Goal: Information Seeking & Learning: Learn about a topic

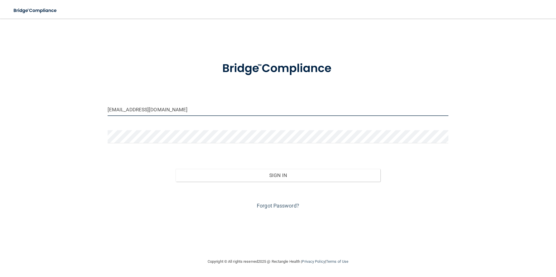
drag, startPoint x: 155, startPoint y: 109, endPoint x: 95, endPoint y: 102, distance: 60.3
click at [96, 105] on div "[EMAIL_ADDRESS][DOMAIN_NAME] Invalid email/password. You don't have permission …" at bounding box center [278, 138] width 533 height 228
type input "[EMAIL_ADDRESS][DOMAIN_NAME]"
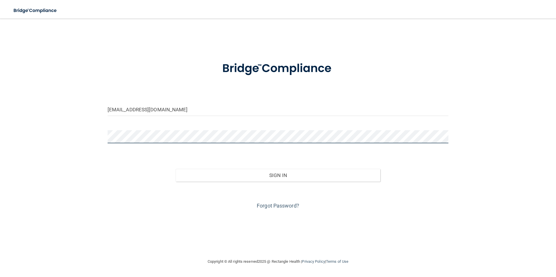
click at [95, 139] on div "shaunavfd@gmail.com Invalid email/password. You don't have permission to access…" at bounding box center [278, 138] width 533 height 228
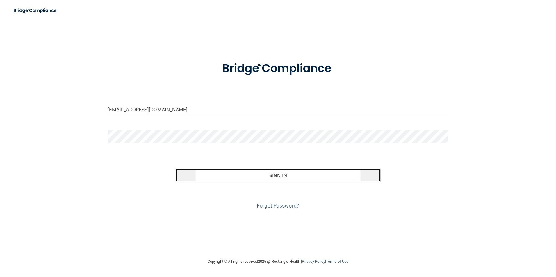
click at [270, 174] on button "Sign In" at bounding box center [278, 175] width 205 height 13
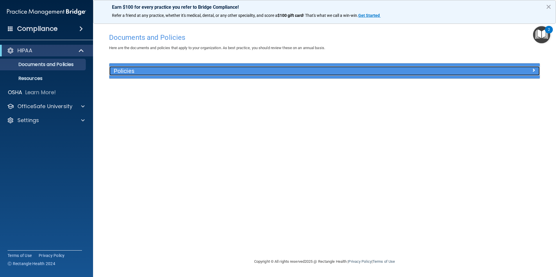
click at [534, 70] on span at bounding box center [533, 70] width 3 height 7
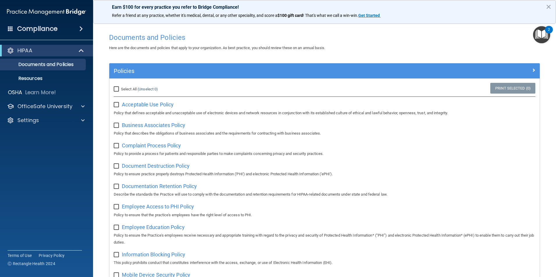
click at [117, 88] on input "Select All (Unselect 0) Unselect All" at bounding box center [117, 89] width 7 height 5
checkbox input "true"
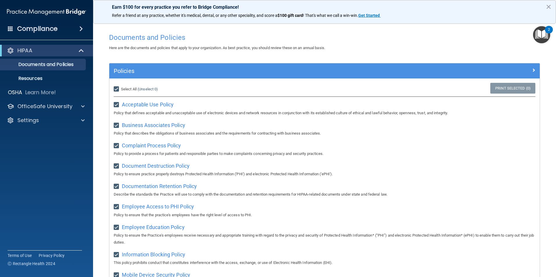
checkbox input "true"
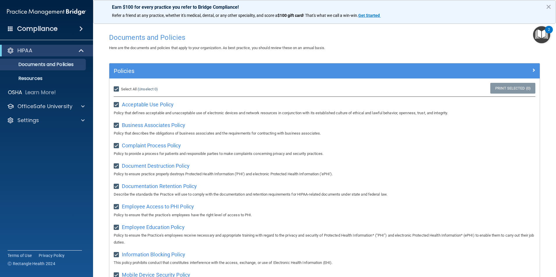
checkbox input "true"
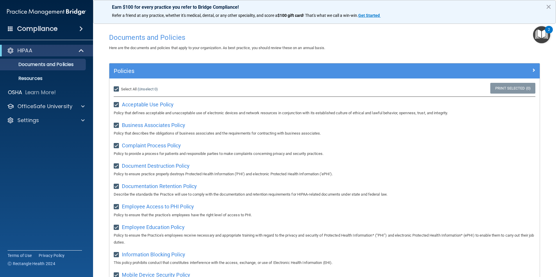
checkbox input "true"
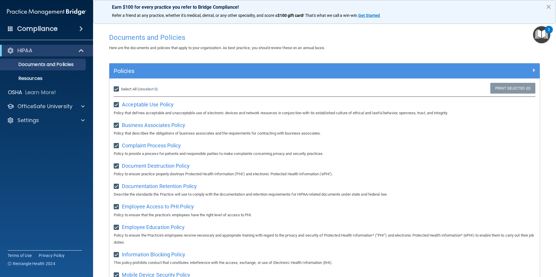
checkbox input "true"
click at [493, 90] on link "Print Selected (21)" at bounding box center [512, 88] width 47 height 11
click at [116, 88] on input "Select All (Unselect 21) Unselect All" at bounding box center [117, 89] width 7 height 5
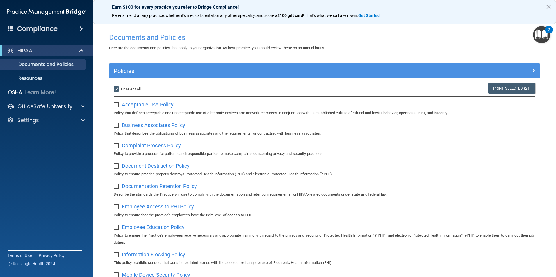
checkbox input "false"
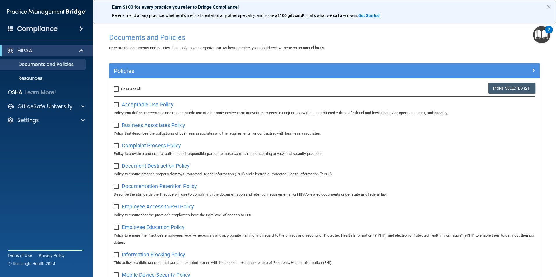
checkbox input "false"
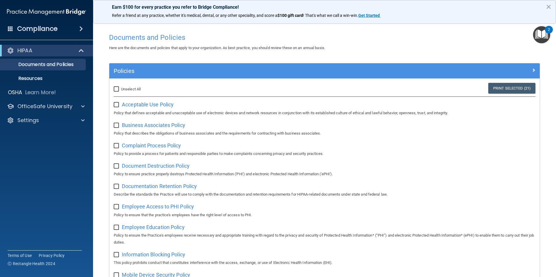
checkbox input "false"
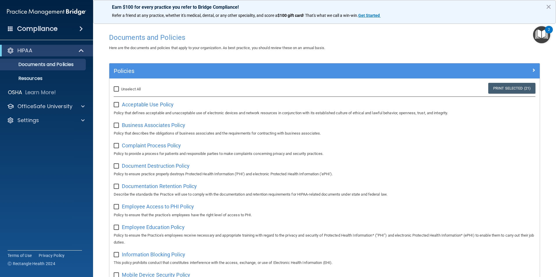
checkbox input "false"
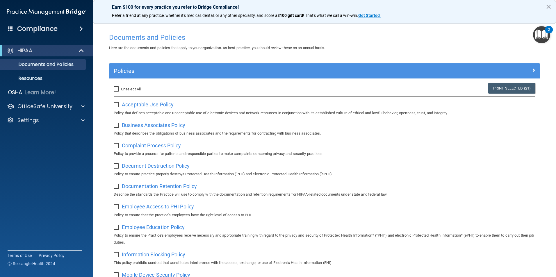
checkbox input "false"
click at [36, 65] on p "Documents and Policies" at bounding box center [43, 65] width 79 height 6
click at [33, 79] on p "Resources" at bounding box center [43, 79] width 79 height 6
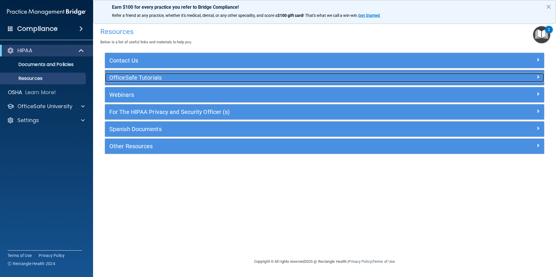
click at [134, 78] on h5 "OfficeSafe Tutorials" at bounding box center [269, 77] width 321 height 6
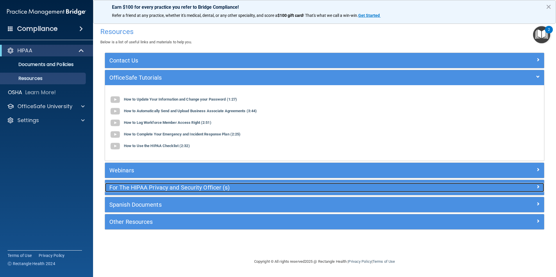
click at [147, 189] on h5 "For The HIPAA Privacy and Security Officer (s)" at bounding box center [269, 187] width 321 height 6
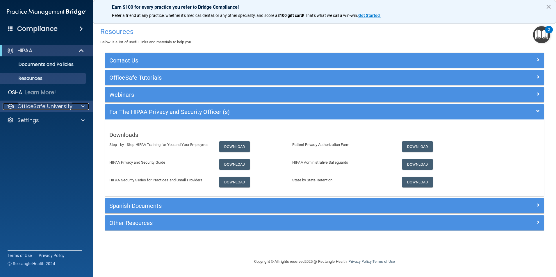
click at [73, 107] on div "OfficeSafe University" at bounding box center [39, 106] width 72 height 7
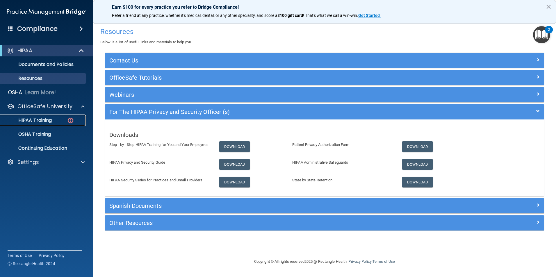
click at [45, 121] on p "HIPAA Training" at bounding box center [28, 121] width 48 height 6
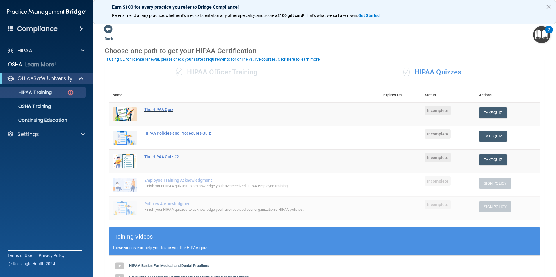
click at [161, 109] on div "The HIPAA Quiz" at bounding box center [247, 109] width 207 height 5
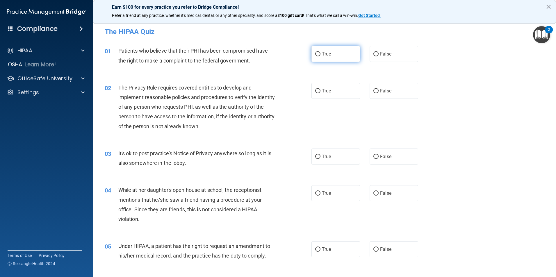
click at [317, 53] on input "True" at bounding box center [317, 54] width 5 height 4
radio input "true"
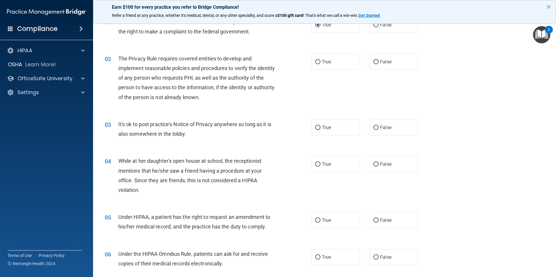
scroll to position [58, 0]
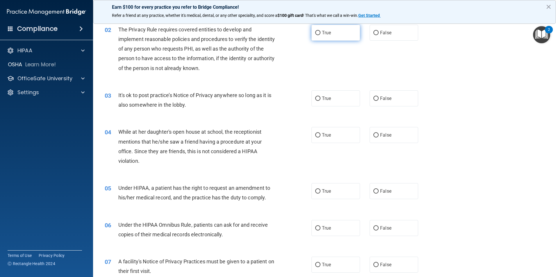
click at [317, 32] on input "True" at bounding box center [317, 33] width 5 height 4
radio input "true"
click at [315, 97] on input "True" at bounding box center [317, 99] width 5 height 4
radio input "true"
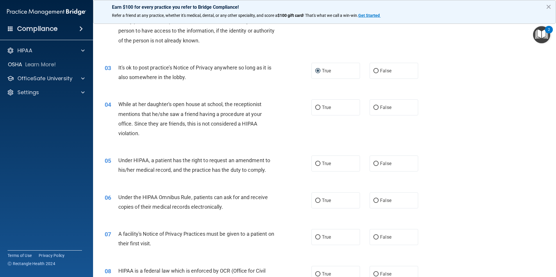
scroll to position [87, 0]
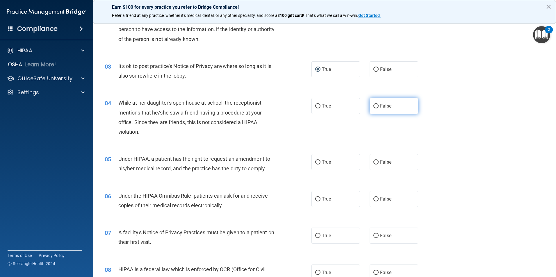
click at [374, 106] on input "False" at bounding box center [376, 106] width 5 height 4
radio input "true"
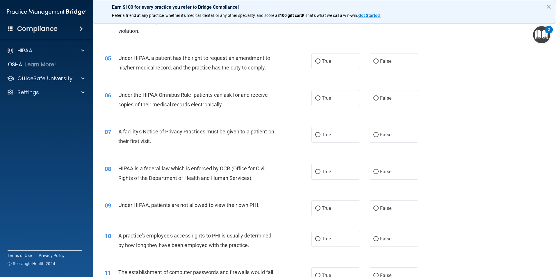
scroll to position [204, 0]
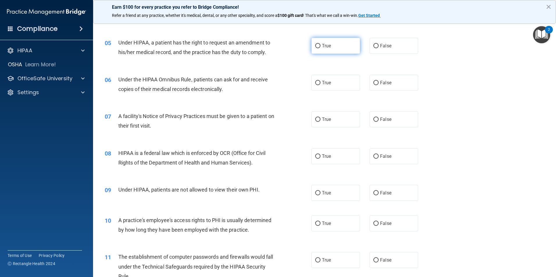
click at [316, 46] on input "True" at bounding box center [317, 46] width 5 height 4
radio input "true"
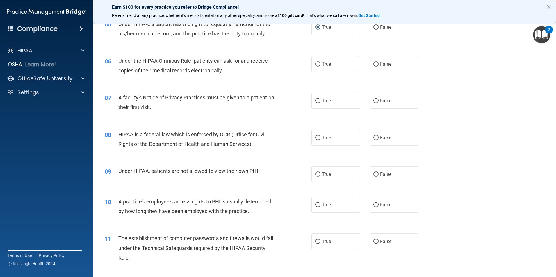
scroll to position [233, 0]
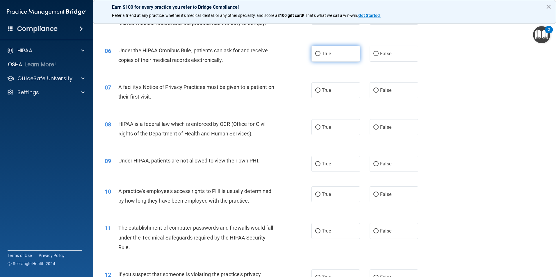
click at [315, 53] on input "True" at bounding box center [317, 54] width 5 height 4
radio input "true"
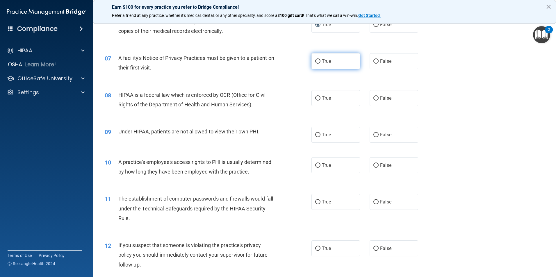
click at [316, 62] on input "True" at bounding box center [317, 61] width 5 height 4
radio input "true"
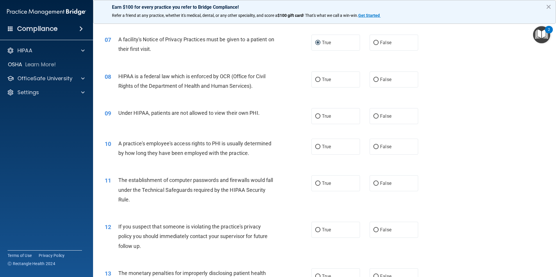
scroll to position [291, 0]
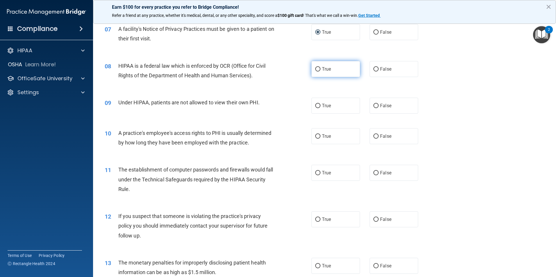
click at [315, 69] on input "True" at bounding box center [317, 69] width 5 height 4
radio input "true"
click at [374, 107] on input "False" at bounding box center [376, 106] width 5 height 4
radio input "true"
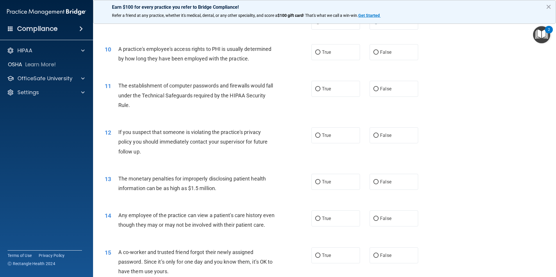
scroll to position [378, 0]
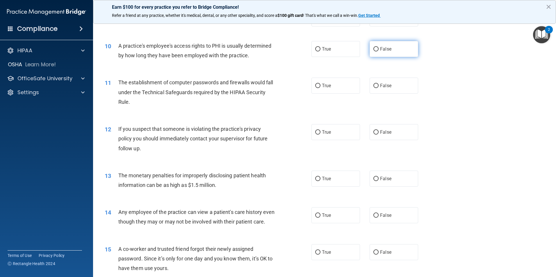
click at [375, 52] on label "False" at bounding box center [394, 49] width 49 height 16
click at [375, 52] on input "False" at bounding box center [376, 49] width 5 height 4
radio input "true"
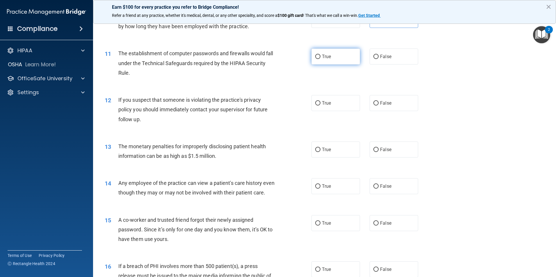
click at [319, 57] on label "True" at bounding box center [336, 57] width 49 height 16
click at [319, 57] on input "True" at bounding box center [317, 57] width 5 height 4
radio input "true"
click at [315, 104] on input "True" at bounding box center [317, 103] width 5 height 4
radio input "true"
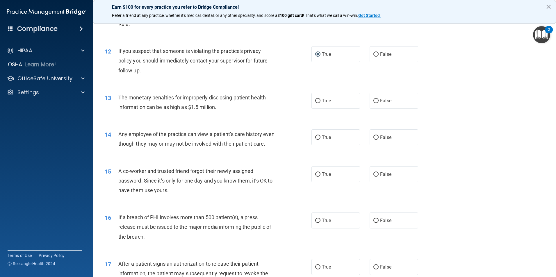
scroll to position [466, 0]
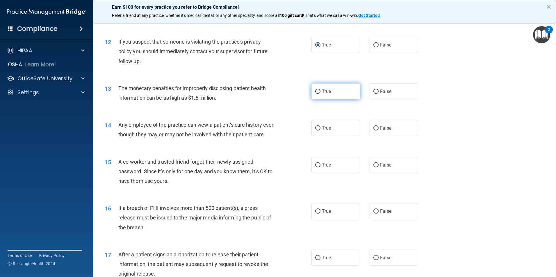
click at [317, 92] on input "True" at bounding box center [317, 92] width 5 height 4
radio input "true"
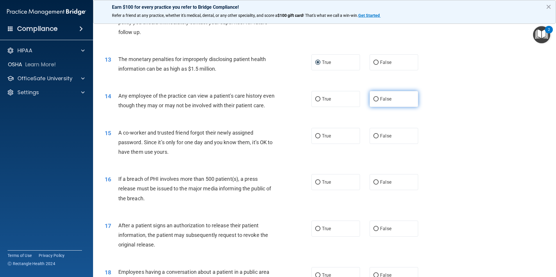
click at [374, 99] on input "False" at bounding box center [376, 99] width 5 height 4
radio input "true"
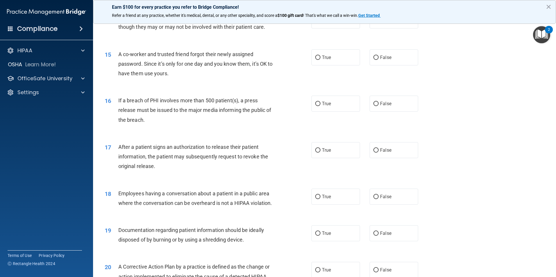
scroll to position [582, 0]
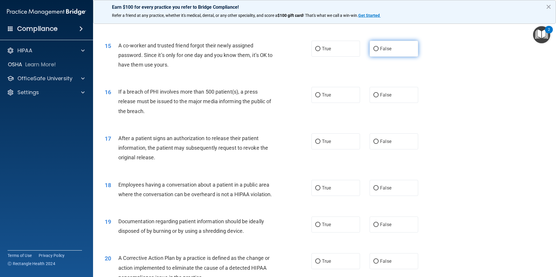
click at [374, 51] on input "False" at bounding box center [376, 49] width 5 height 4
radio input "true"
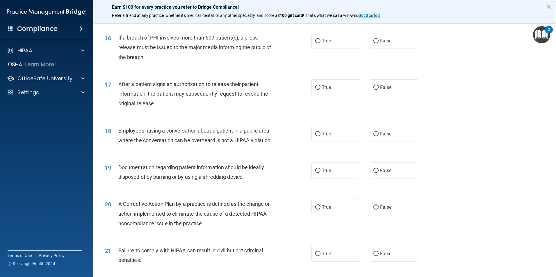
scroll to position [640, 0]
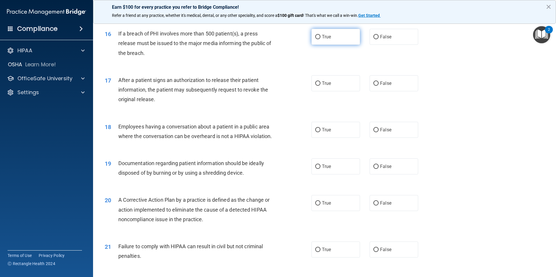
click at [329, 45] on label "True" at bounding box center [336, 37] width 49 height 16
click at [321, 39] on input "True" at bounding box center [317, 37] width 5 height 4
radio input "true"
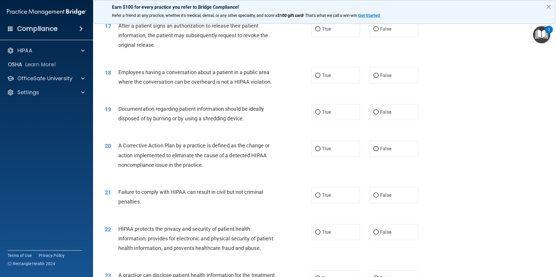
scroll to position [698, 0]
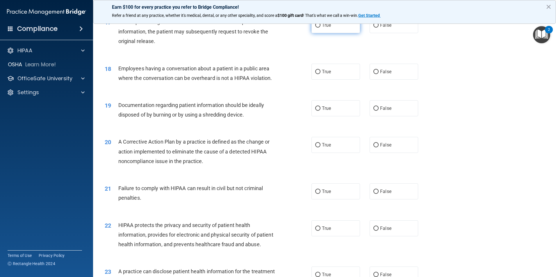
click at [322, 28] on span "True" at bounding box center [326, 25] width 9 height 6
click at [320, 28] on input "True" at bounding box center [317, 25] width 5 height 4
radio input "true"
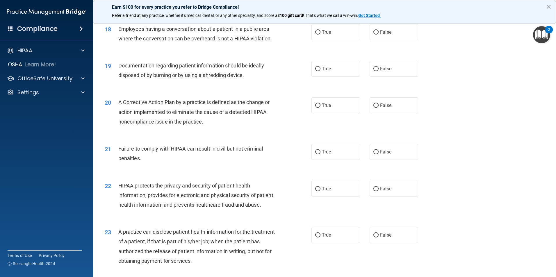
scroll to position [727, 0]
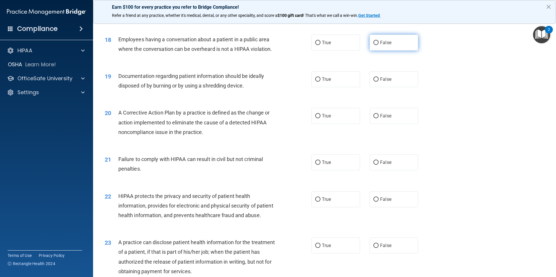
click at [370, 51] on label "False" at bounding box center [394, 43] width 49 height 16
click at [374, 45] on input "False" at bounding box center [376, 43] width 5 height 4
radio input "true"
click at [329, 87] on label "True" at bounding box center [336, 79] width 49 height 16
click at [321, 82] on input "True" at bounding box center [317, 79] width 5 height 4
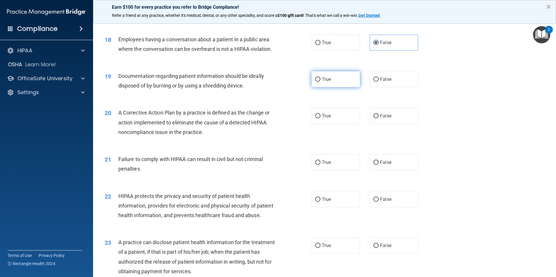
radio input "true"
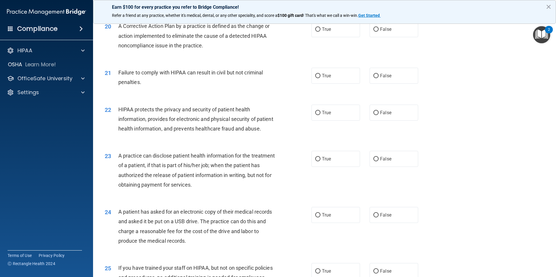
scroll to position [815, 0]
click at [550, 6] on button "×" at bounding box center [549, 6] width 6 height 9
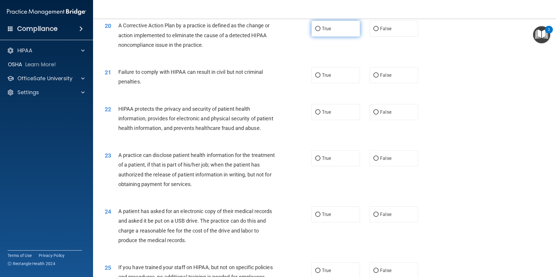
click at [317, 31] on input "True" at bounding box center [317, 29] width 5 height 4
radio input "true"
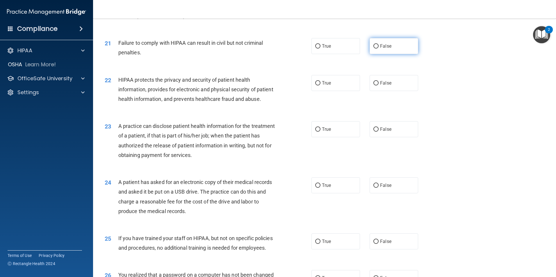
click at [383, 49] on span "False" at bounding box center [385, 46] width 11 height 6
click at [379, 49] on input "False" at bounding box center [376, 46] width 5 height 4
radio input "true"
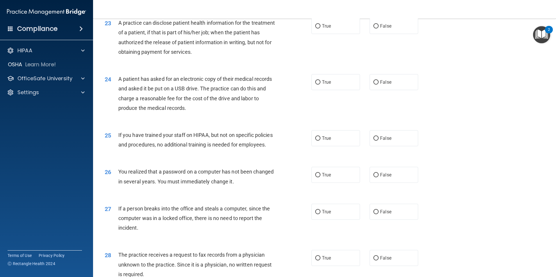
scroll to position [960, 0]
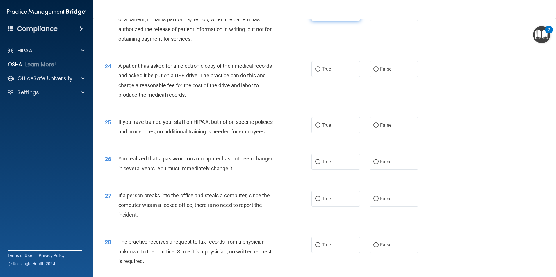
click at [317, 15] on input "True" at bounding box center [317, 13] width 5 height 4
radio input "true"
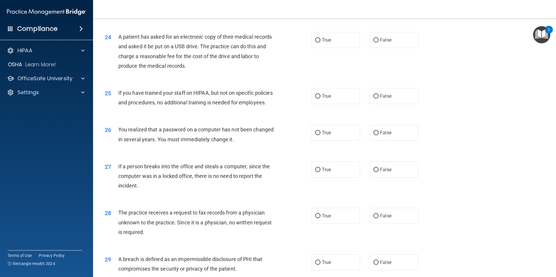
scroll to position [1018, 0]
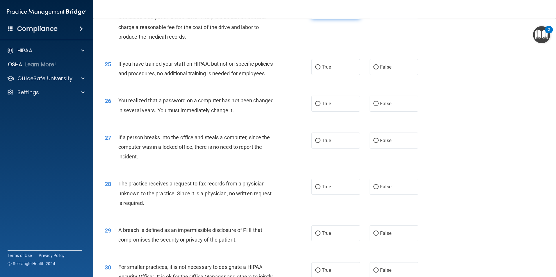
click at [323, 19] on label "True" at bounding box center [336, 11] width 49 height 16
click at [321, 13] on input "True" at bounding box center [317, 11] width 5 height 4
radio input "true"
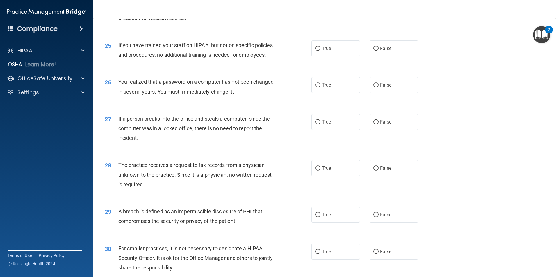
scroll to position [1047, 0]
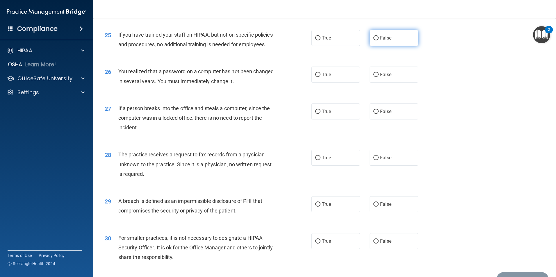
click at [376, 46] on label "False" at bounding box center [394, 38] width 49 height 16
click at [376, 40] on input "False" at bounding box center [376, 38] width 5 height 4
radio input "true"
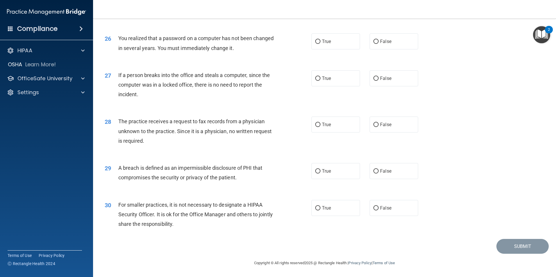
scroll to position [1106, 0]
click at [319, 44] on label "True" at bounding box center [336, 41] width 49 height 16
click at [319, 44] on input "True" at bounding box center [317, 42] width 5 height 4
radio input "true"
click at [374, 86] on label "False" at bounding box center [394, 78] width 49 height 16
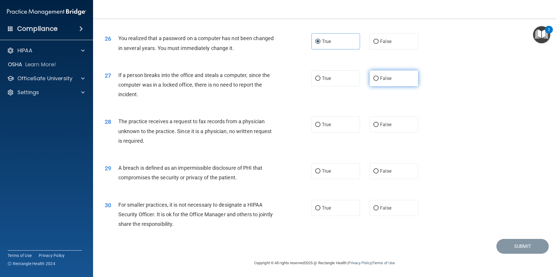
click at [374, 81] on input "False" at bounding box center [376, 79] width 5 height 4
radio input "true"
click at [376, 128] on label "False" at bounding box center [394, 125] width 49 height 16
click at [376, 127] on input "False" at bounding box center [376, 125] width 5 height 4
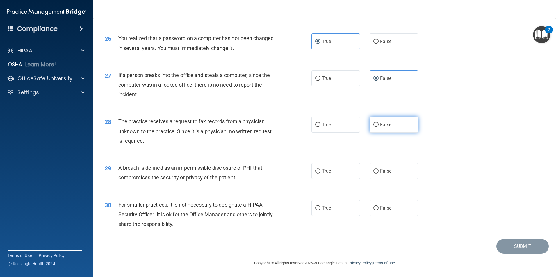
radio input "true"
click at [327, 169] on span "True" at bounding box center [326, 171] width 9 height 6
click at [321, 169] on input "True" at bounding box center [317, 171] width 5 height 4
radio input "true"
click at [381, 208] on span "False" at bounding box center [385, 208] width 11 height 6
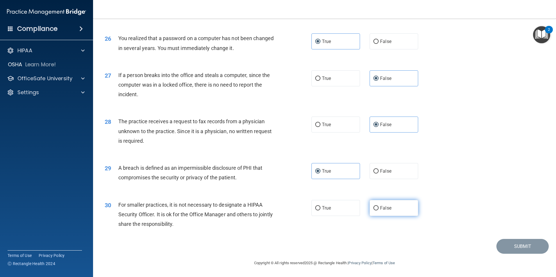
click at [379, 208] on input "False" at bounding box center [376, 208] width 5 height 4
radio input "true"
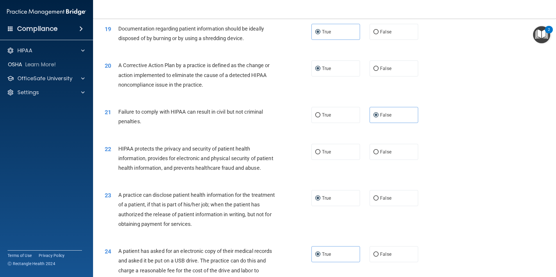
scroll to position [760, 0]
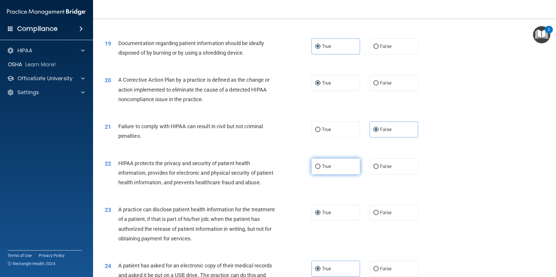
click at [322, 169] on span "True" at bounding box center [326, 167] width 9 height 6
click at [321, 169] on input "True" at bounding box center [317, 167] width 5 height 4
radio input "true"
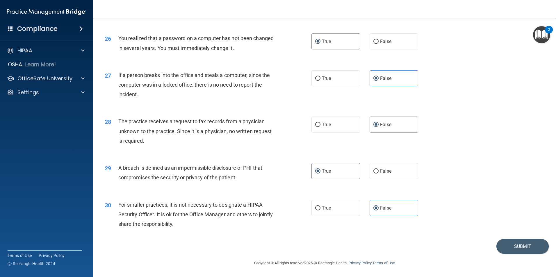
scroll to position [1109, 0]
click at [506, 245] on button "Submit" at bounding box center [523, 246] width 52 height 15
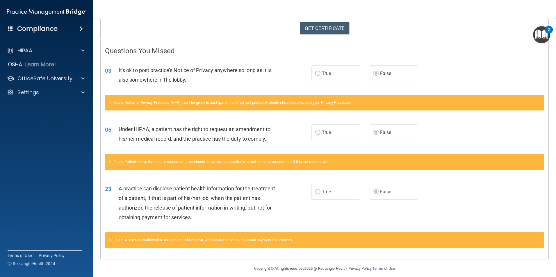
scroll to position [104, 0]
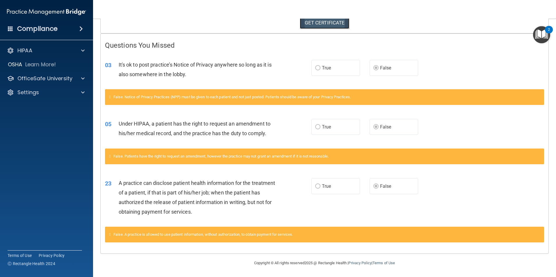
click at [332, 22] on link "GET CERTIFICATE" at bounding box center [325, 22] width 50 height 13
click at [85, 51] on div at bounding box center [82, 50] width 15 height 7
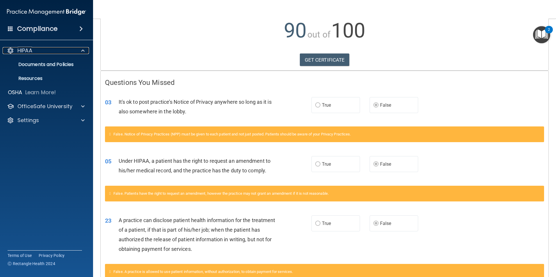
scroll to position [0, 0]
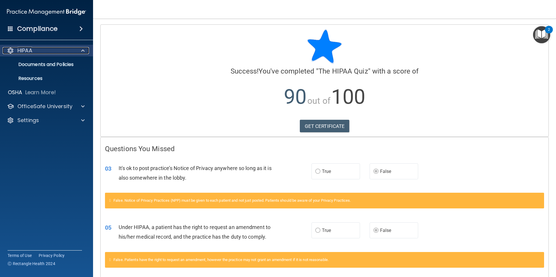
click at [40, 53] on div "HIPAA" at bounding box center [39, 50] width 72 height 7
click at [39, 64] on p "Documents and Policies" at bounding box center [43, 65] width 79 height 6
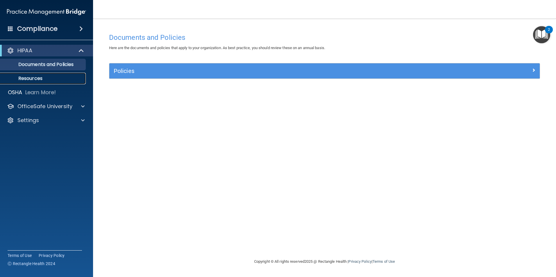
click at [32, 77] on p "Resources" at bounding box center [43, 79] width 79 height 6
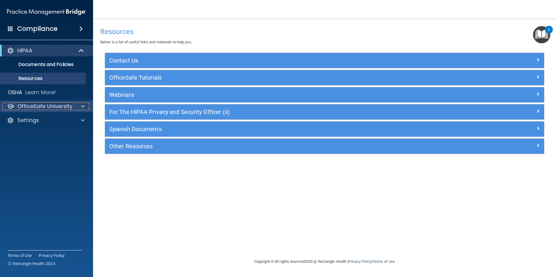
click at [43, 107] on p "OfficeSafe University" at bounding box center [44, 106] width 55 height 7
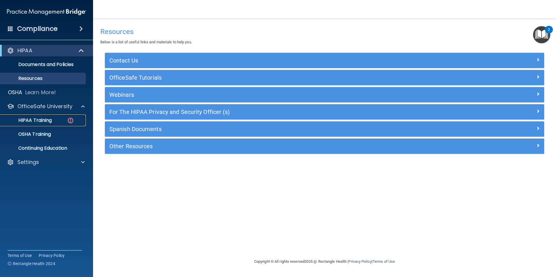
click at [43, 120] on p "HIPAA Training" at bounding box center [28, 121] width 48 height 6
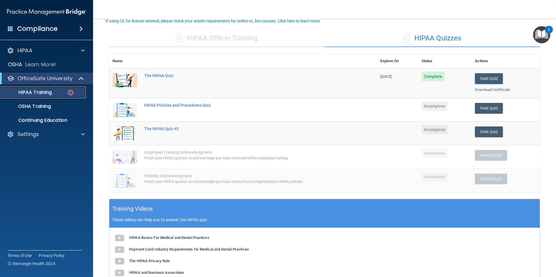
scroll to position [20, 0]
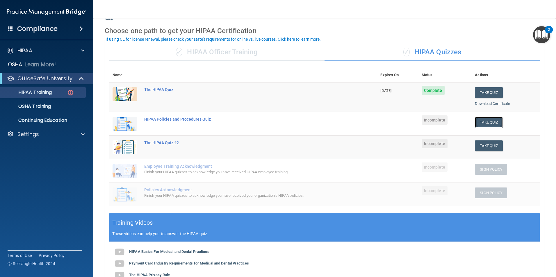
click at [493, 118] on button "Take Quiz" at bounding box center [489, 122] width 28 height 11
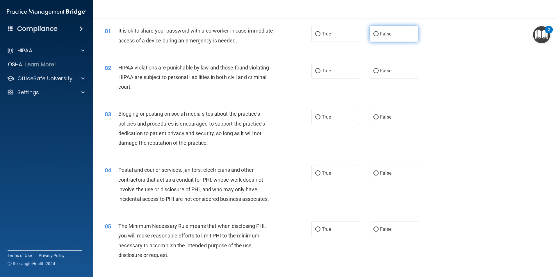
click at [377, 38] on label "False" at bounding box center [394, 34] width 49 height 16
click at [377, 36] on input "False" at bounding box center [376, 34] width 5 height 4
radio input "true"
click at [304, 68] on div "02 HIPAA violations are punishable by law and those found violating HIPAA are s…" at bounding box center [208, 79] width 224 height 32
click at [332, 74] on label "True" at bounding box center [336, 71] width 49 height 16
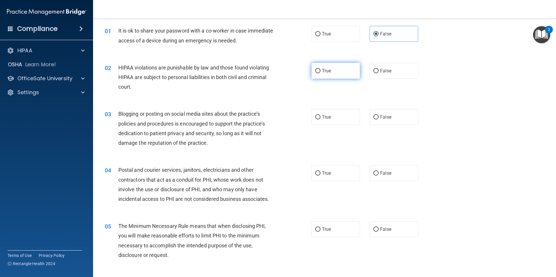
click at [321, 73] on input "True" at bounding box center [317, 71] width 5 height 4
radio input "true"
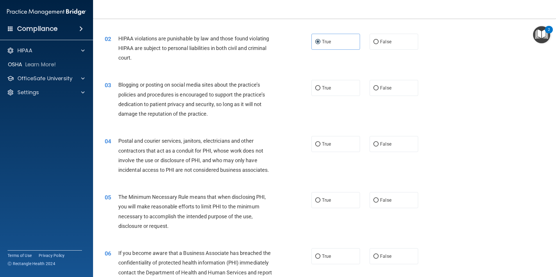
scroll to position [78, 0]
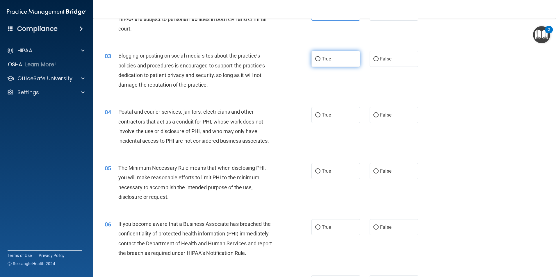
click at [334, 60] on label "True" at bounding box center [336, 59] width 49 height 16
click at [321, 60] on input "True" at bounding box center [317, 59] width 5 height 4
radio input "true"
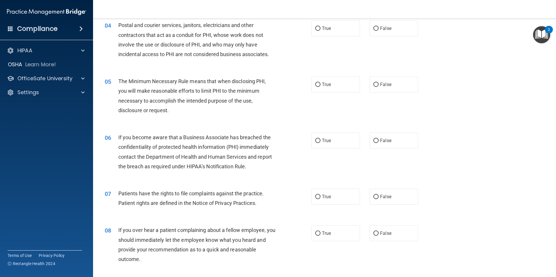
scroll to position [166, 0]
click at [395, 33] on label "False" at bounding box center [394, 28] width 49 height 16
click at [379, 30] on input "False" at bounding box center [376, 28] width 5 height 4
radio input "true"
click at [333, 31] on label "True" at bounding box center [336, 28] width 49 height 16
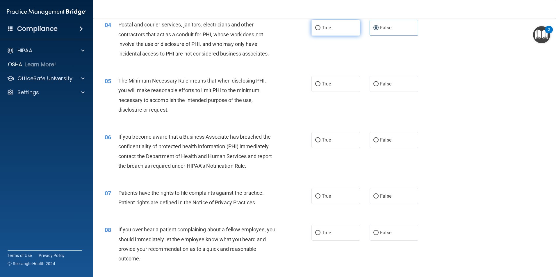
click at [321, 30] on input "True" at bounding box center [317, 28] width 5 height 4
radio input "true"
radio input "false"
click at [312, 87] on label "True" at bounding box center [336, 84] width 49 height 16
click at [315, 86] on input "True" at bounding box center [317, 84] width 5 height 4
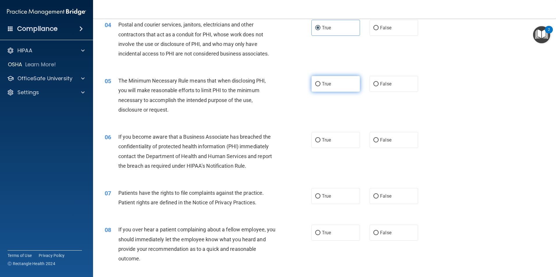
radio input "true"
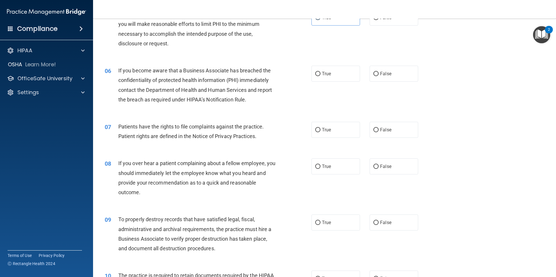
scroll to position [253, 0]
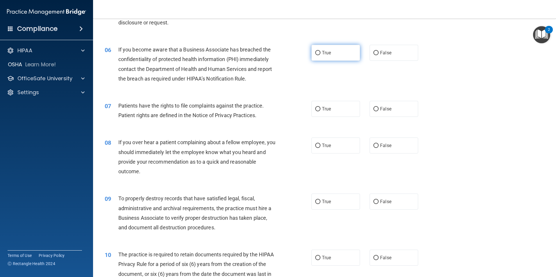
click at [312, 56] on label "True" at bounding box center [336, 53] width 49 height 16
click at [315, 55] on input "True" at bounding box center [317, 53] width 5 height 4
radio input "true"
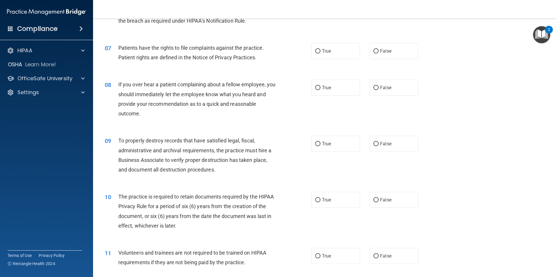
scroll to position [311, 0]
click at [322, 58] on label "True" at bounding box center [336, 51] width 49 height 16
click at [321, 53] on input "True" at bounding box center [317, 51] width 5 height 4
radio input "true"
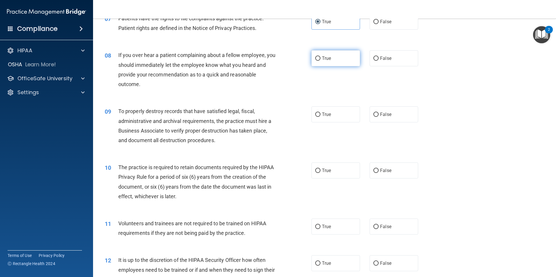
click at [323, 62] on label "True" at bounding box center [336, 58] width 49 height 16
click at [321, 61] on input "True" at bounding box center [317, 58] width 5 height 4
radio input "true"
click at [379, 61] on label "False" at bounding box center [394, 58] width 49 height 16
click at [379, 61] on input "False" at bounding box center [376, 58] width 5 height 4
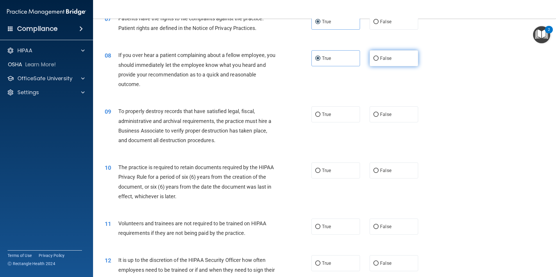
radio input "true"
radio input "false"
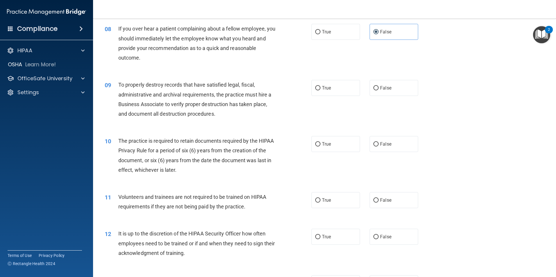
scroll to position [398, 0]
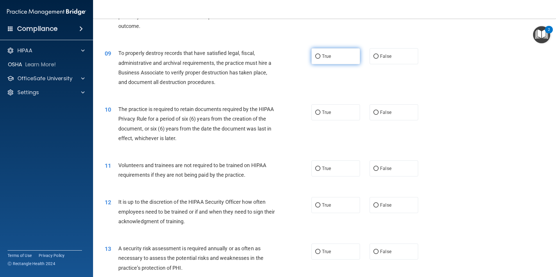
click at [320, 58] on label "True" at bounding box center [336, 56] width 49 height 16
click at [320, 58] on input "True" at bounding box center [317, 56] width 5 height 4
radio input "true"
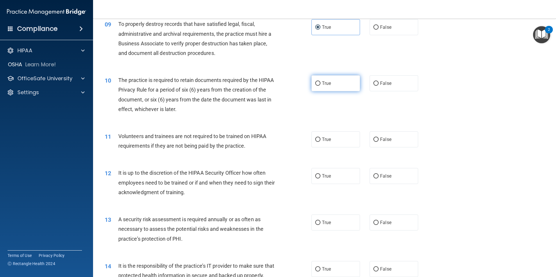
click at [316, 88] on label "True" at bounding box center [336, 83] width 49 height 16
click at [316, 86] on input "True" at bounding box center [317, 83] width 5 height 4
radio input "true"
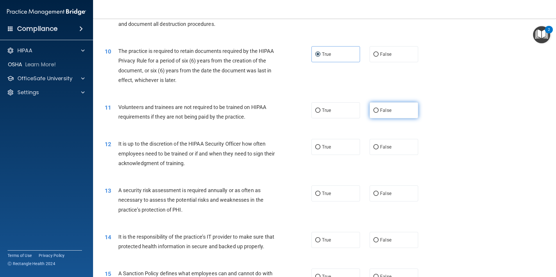
click at [374, 111] on input "False" at bounding box center [376, 111] width 5 height 4
radio input "true"
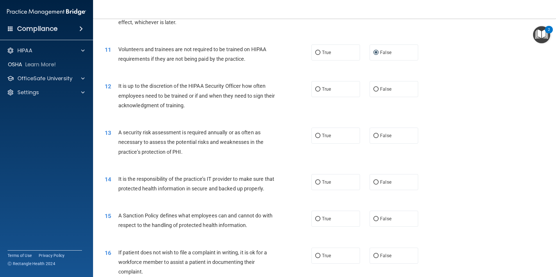
scroll to position [515, 0]
click at [326, 92] on label "True" at bounding box center [336, 89] width 49 height 16
click at [321, 91] on input "True" at bounding box center [317, 89] width 5 height 4
radio input "true"
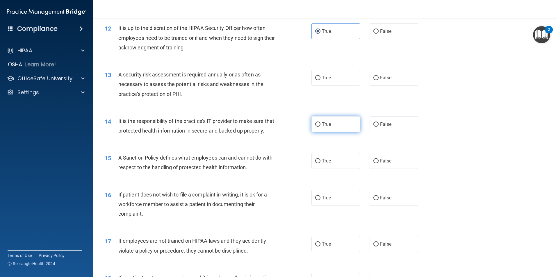
scroll to position [602, 0]
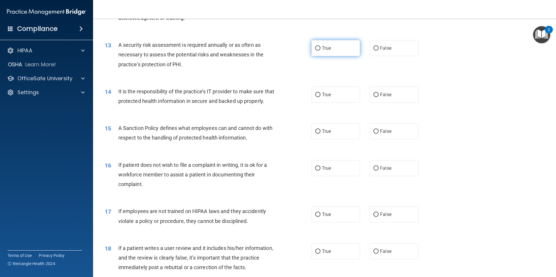
click at [316, 51] on input "True" at bounding box center [317, 48] width 5 height 4
radio input "true"
click at [331, 100] on label "True" at bounding box center [336, 95] width 49 height 16
click at [321, 97] on input "True" at bounding box center [317, 95] width 5 height 4
radio input "true"
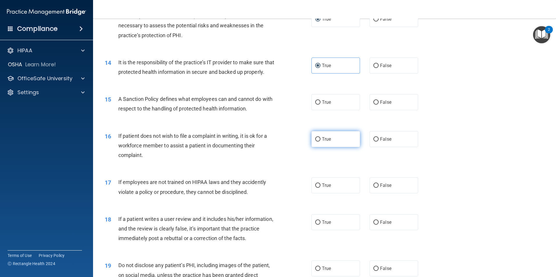
scroll to position [660, 0]
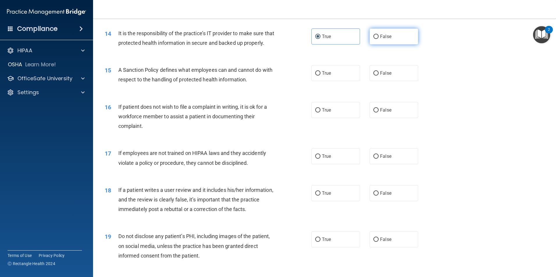
click at [390, 38] on label "False" at bounding box center [394, 37] width 49 height 16
click at [379, 38] on input "False" at bounding box center [376, 37] width 5 height 4
radio input "true"
radio input "false"
click at [317, 81] on label "True" at bounding box center [336, 73] width 49 height 16
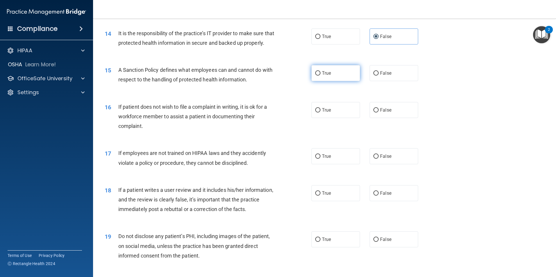
click at [317, 76] on input "True" at bounding box center [317, 73] width 5 height 4
radio input "true"
click at [370, 118] on label "False" at bounding box center [394, 110] width 49 height 16
click at [374, 113] on input "False" at bounding box center [376, 110] width 5 height 4
radio input "true"
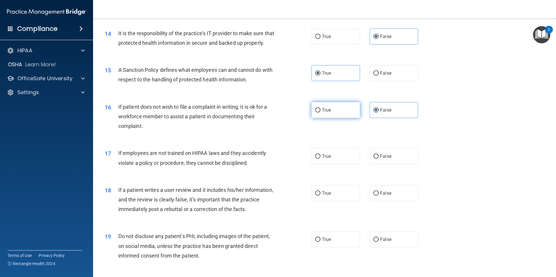
click at [327, 113] on span "True" at bounding box center [326, 110] width 9 height 6
click at [321, 113] on input "True" at bounding box center [317, 110] width 5 height 4
radio input "true"
radio input "false"
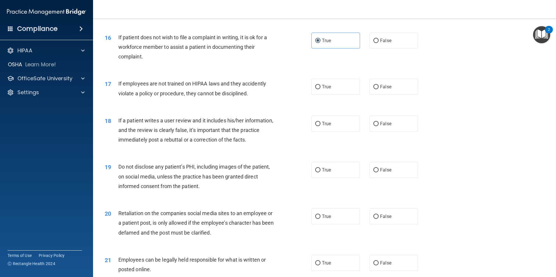
scroll to position [747, 0]
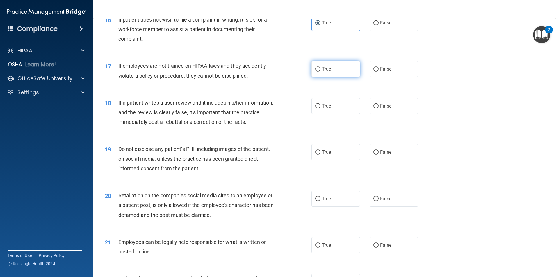
click at [324, 72] on span "True" at bounding box center [326, 69] width 9 height 6
click at [321, 72] on input "True" at bounding box center [317, 69] width 5 height 4
radio input "true"
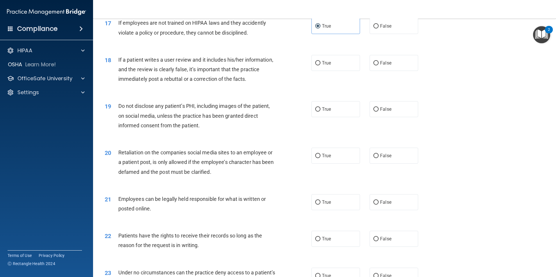
scroll to position [777, 0]
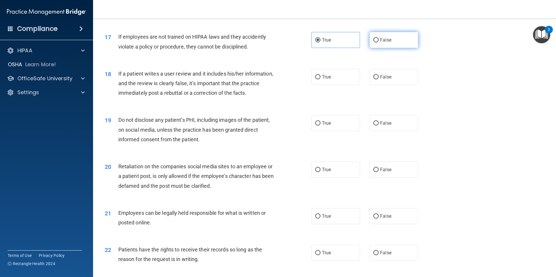
click at [370, 46] on label "False" at bounding box center [394, 40] width 49 height 16
click at [374, 42] on input "False" at bounding box center [376, 40] width 5 height 4
radio input "true"
radio input "false"
click at [393, 85] on label "False" at bounding box center [394, 77] width 49 height 16
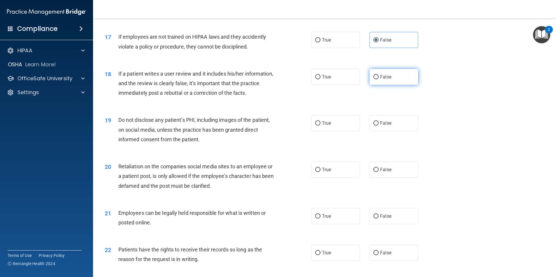
click at [379, 79] on input "False" at bounding box center [376, 77] width 5 height 4
radio input "true"
click at [324, 131] on label "True" at bounding box center [336, 123] width 49 height 16
click at [321, 126] on input "True" at bounding box center [317, 123] width 5 height 4
radio input "true"
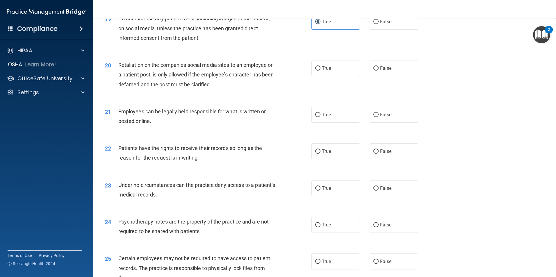
scroll to position [864, 0]
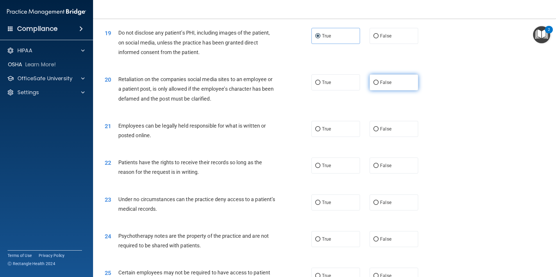
click at [374, 85] on input "False" at bounding box center [376, 83] width 5 height 4
radio input "true"
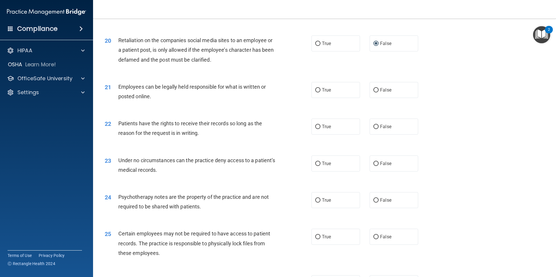
scroll to position [922, 0]
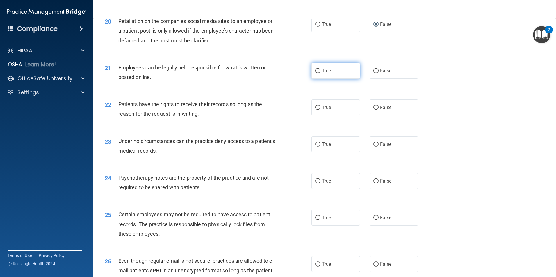
click at [328, 79] on label "True" at bounding box center [336, 71] width 49 height 16
click at [321, 73] on input "True" at bounding box center [317, 71] width 5 height 4
radio input "true"
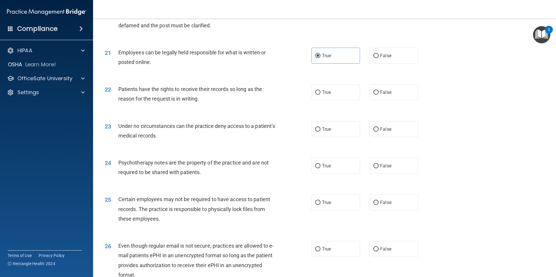
scroll to position [980, 0]
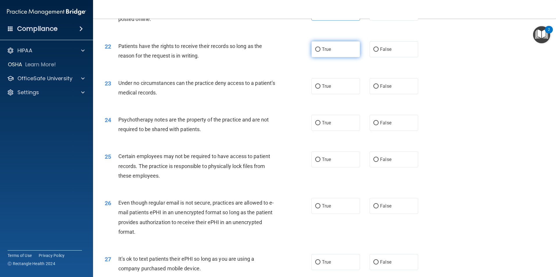
click at [323, 52] on span "True" at bounding box center [326, 50] width 9 height 6
click at [315, 52] on input "True" at bounding box center [317, 49] width 5 height 4
radio input "true"
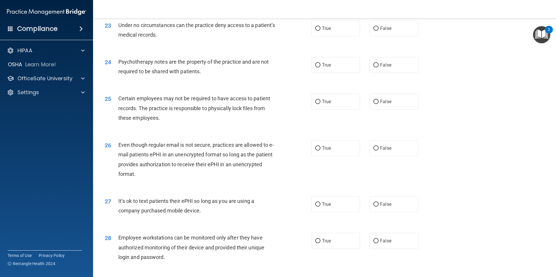
scroll to position [1038, 0]
click at [319, 36] on label "True" at bounding box center [336, 28] width 49 height 16
click at [319, 31] on input "True" at bounding box center [317, 28] width 5 height 4
radio input "true"
click at [376, 73] on label "False" at bounding box center [394, 65] width 49 height 16
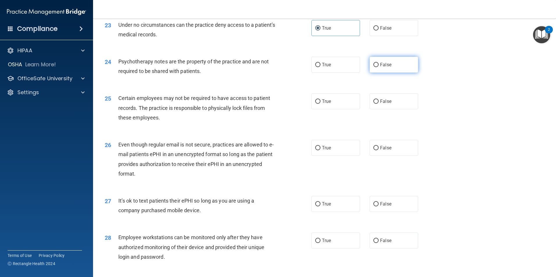
click at [376, 67] on input "False" at bounding box center [376, 65] width 5 height 4
radio input "true"
click at [322, 104] on span "True" at bounding box center [326, 102] width 9 height 6
click at [321, 104] on input "True" at bounding box center [317, 102] width 5 height 4
radio input "true"
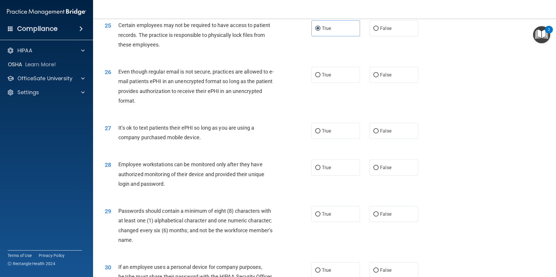
scroll to position [1126, 0]
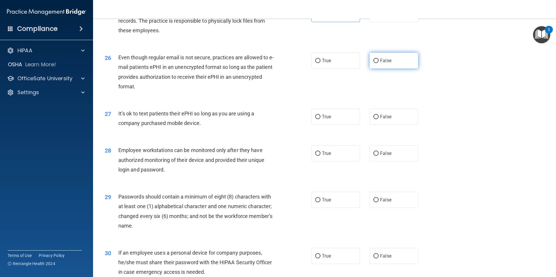
click at [381, 63] on span "False" at bounding box center [385, 61] width 11 height 6
click at [379, 63] on input "False" at bounding box center [376, 61] width 5 height 4
radio input "true"
click at [330, 69] on label "True" at bounding box center [336, 61] width 49 height 16
click at [321, 63] on input "True" at bounding box center [317, 61] width 5 height 4
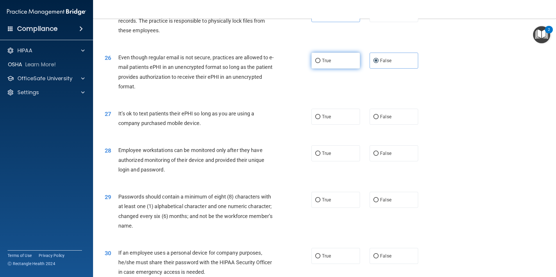
radio input "true"
radio input "false"
click at [383, 125] on label "False" at bounding box center [394, 117] width 49 height 16
click at [379, 119] on input "False" at bounding box center [376, 117] width 5 height 4
radio input "true"
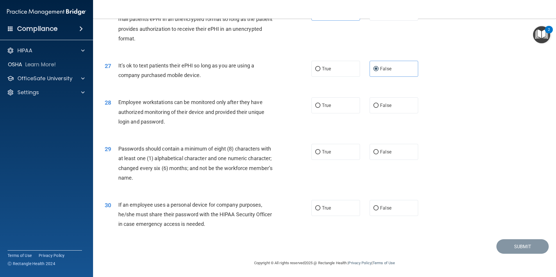
scroll to position [1183, 0]
click at [323, 73] on label "True" at bounding box center [336, 69] width 49 height 16
click at [321, 71] on input "True" at bounding box center [317, 69] width 5 height 4
radio input "true"
radio input "false"
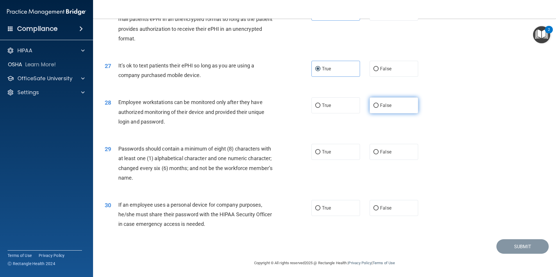
click at [375, 102] on label "False" at bounding box center [394, 105] width 49 height 16
click at [375, 104] on input "False" at bounding box center [376, 106] width 5 height 4
radio input "true"
click at [322, 150] on span "True" at bounding box center [326, 152] width 9 height 6
click at [321, 150] on input "True" at bounding box center [317, 152] width 5 height 4
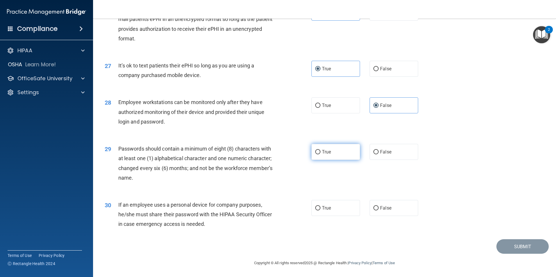
radio input "true"
click at [330, 213] on label "True" at bounding box center [336, 208] width 49 height 16
click at [321, 211] on input "True" at bounding box center [317, 208] width 5 height 4
radio input "true"
click at [513, 245] on button "Submit" at bounding box center [523, 246] width 52 height 15
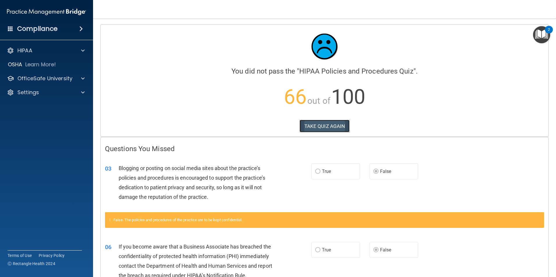
click at [333, 125] on button "TAKE QUIZ AGAIN" at bounding box center [325, 126] width 50 height 13
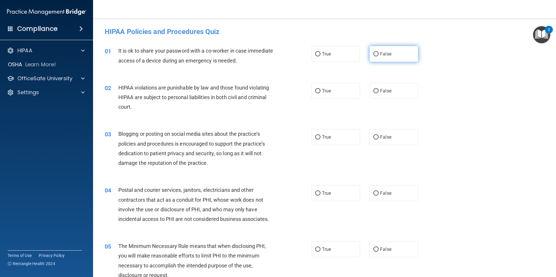
click at [393, 53] on label "False" at bounding box center [394, 54] width 49 height 16
click at [379, 53] on input "False" at bounding box center [376, 54] width 5 height 4
radio input "true"
click at [317, 92] on input "True" at bounding box center [317, 91] width 5 height 4
radio input "true"
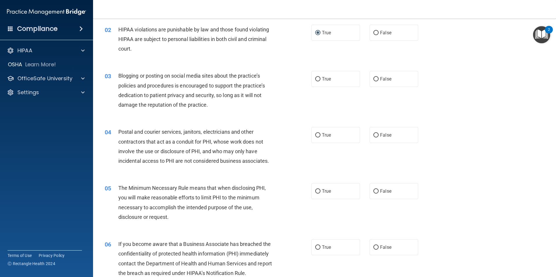
scroll to position [87, 0]
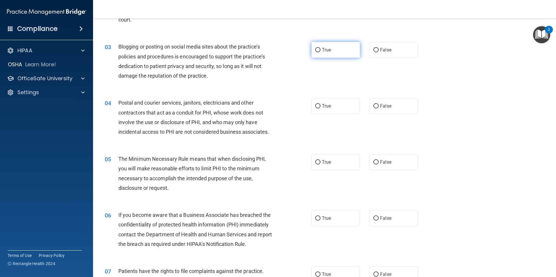
click at [329, 51] on span "True" at bounding box center [326, 50] width 9 height 6
click at [321, 51] on input "True" at bounding box center [317, 50] width 5 height 4
radio input "true"
click at [315, 108] on input "True" at bounding box center [317, 106] width 5 height 4
radio input "true"
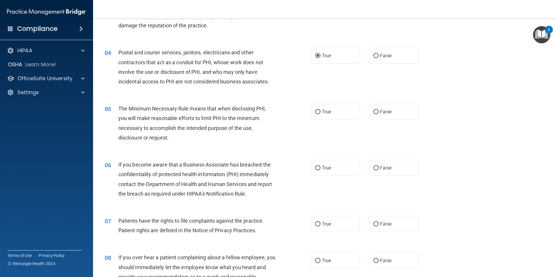
scroll to position [145, 0]
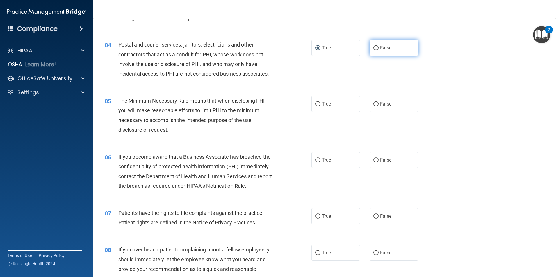
drag, startPoint x: 383, startPoint y: 45, endPoint x: 380, endPoint y: 49, distance: 5.2
click at [382, 45] on label "False" at bounding box center [394, 48] width 49 height 16
click at [379, 46] on input "False" at bounding box center [376, 48] width 5 height 4
radio input "true"
radio input "false"
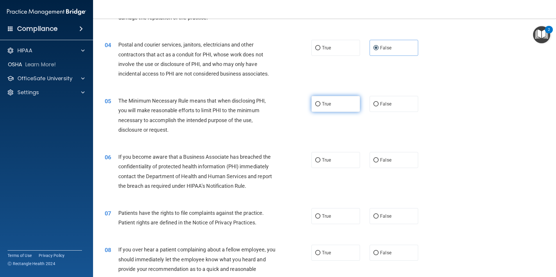
click at [333, 107] on label "True" at bounding box center [336, 104] width 49 height 16
click at [321, 106] on input "True" at bounding box center [317, 104] width 5 height 4
radio input "true"
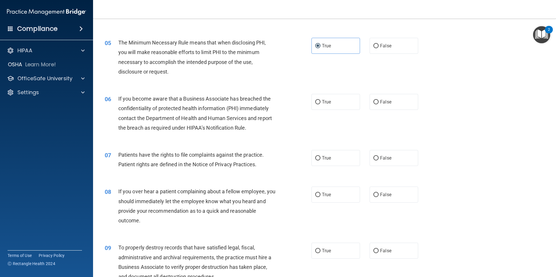
scroll to position [233, 0]
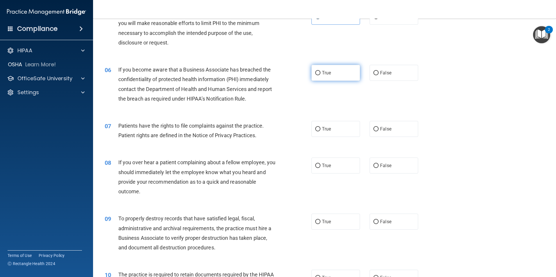
click at [319, 75] on label "True" at bounding box center [336, 73] width 49 height 16
click at [319, 75] on input "True" at bounding box center [317, 73] width 5 height 4
radio input "true"
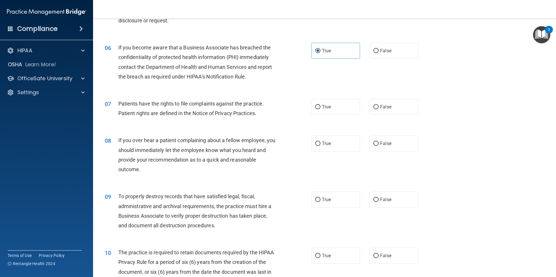
scroll to position [320, 0]
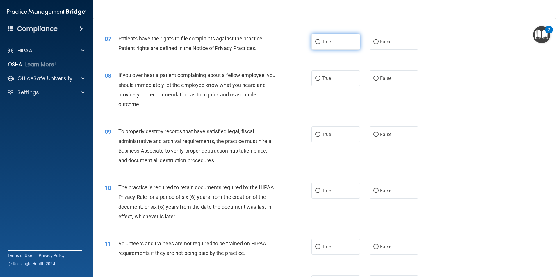
click at [321, 47] on label "True" at bounding box center [336, 42] width 49 height 16
click at [321, 44] on input "True" at bounding box center [317, 42] width 5 height 4
radio input "true"
click at [322, 78] on span "True" at bounding box center [326, 79] width 9 height 6
click at [320, 78] on input "True" at bounding box center [317, 79] width 5 height 4
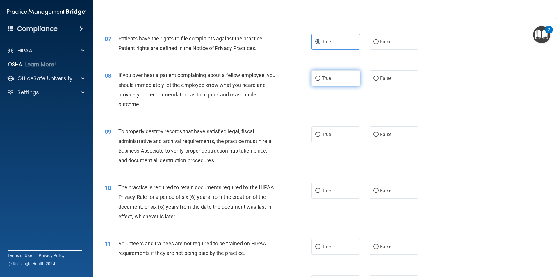
radio input "true"
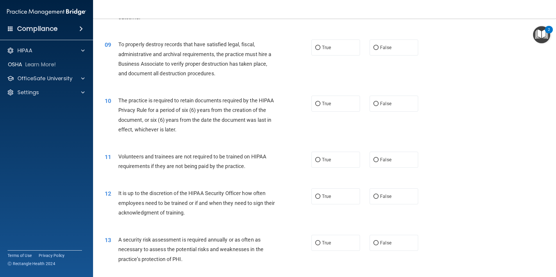
scroll to position [407, 0]
click at [382, 51] on label "False" at bounding box center [394, 47] width 49 height 16
click at [379, 50] on input "False" at bounding box center [376, 47] width 5 height 4
radio input "true"
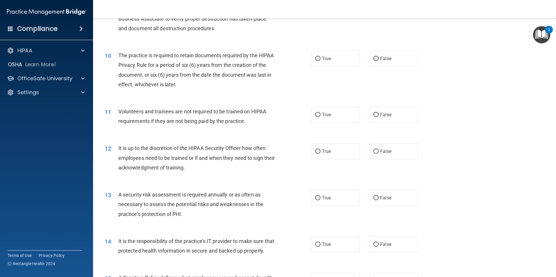
scroll to position [466, 0]
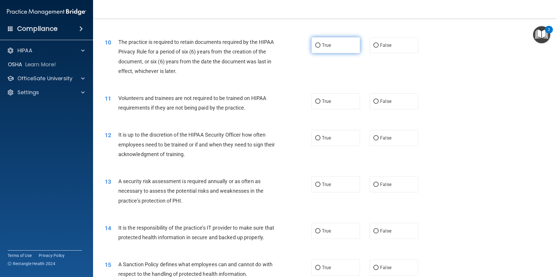
click at [320, 44] on label "True" at bounding box center [336, 45] width 49 height 16
click at [320, 44] on input "True" at bounding box center [317, 45] width 5 height 4
radio input "true"
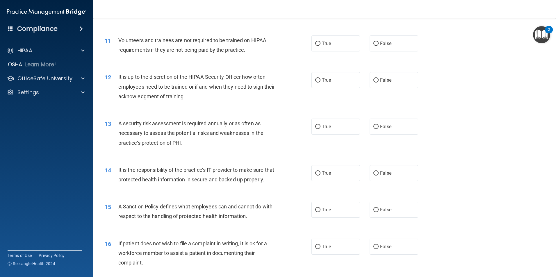
scroll to position [524, 0]
click at [374, 42] on input "False" at bounding box center [376, 43] width 5 height 4
radio input "true"
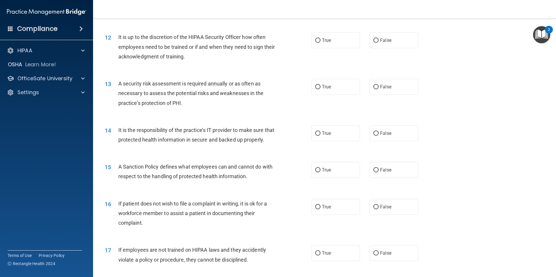
scroll to position [553, 0]
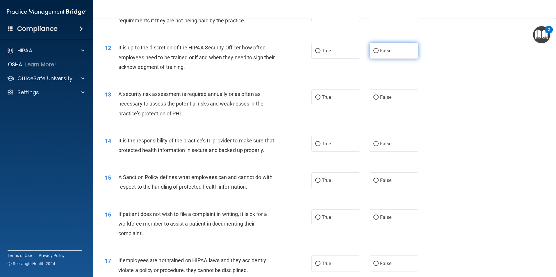
click at [370, 52] on label "False" at bounding box center [394, 51] width 49 height 16
click at [374, 52] on input "False" at bounding box center [376, 51] width 5 height 4
radio input "true"
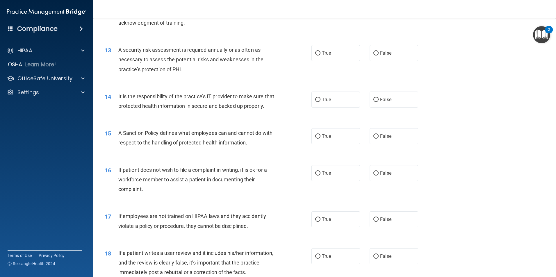
scroll to position [611, 0]
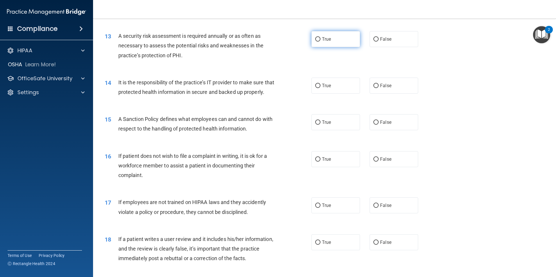
click at [315, 40] on input "True" at bounding box center [317, 39] width 5 height 4
radio input "true"
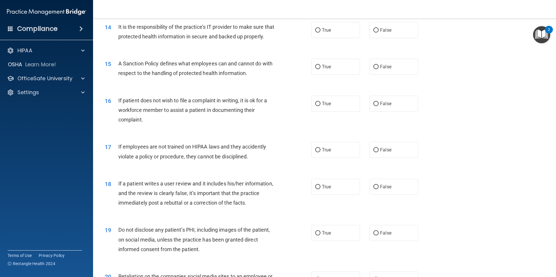
scroll to position [669, 0]
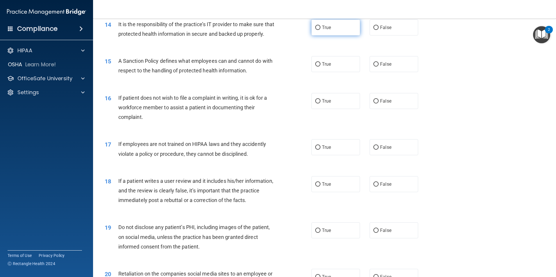
click at [330, 32] on label "True" at bounding box center [336, 27] width 49 height 16
click at [321, 30] on input "True" at bounding box center [317, 28] width 5 height 4
radio input "true"
click at [318, 72] on label "True" at bounding box center [336, 64] width 49 height 16
click at [318, 67] on input "True" at bounding box center [317, 64] width 5 height 4
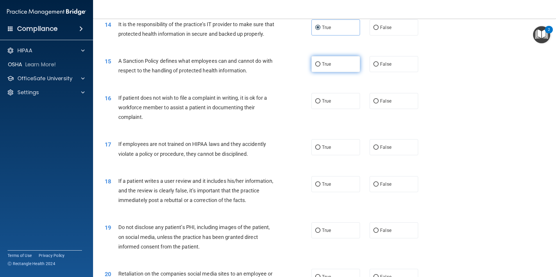
radio input "true"
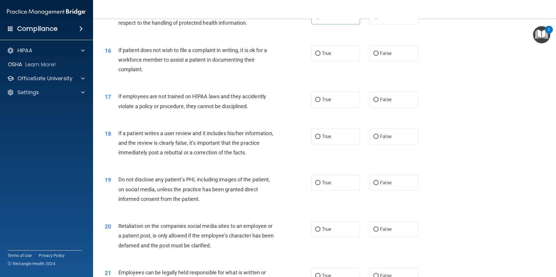
scroll to position [727, 0]
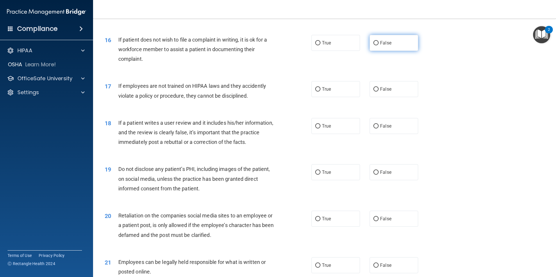
click at [380, 51] on label "False" at bounding box center [394, 43] width 49 height 16
click at [379, 45] on input "False" at bounding box center [376, 43] width 5 height 4
radio input "true"
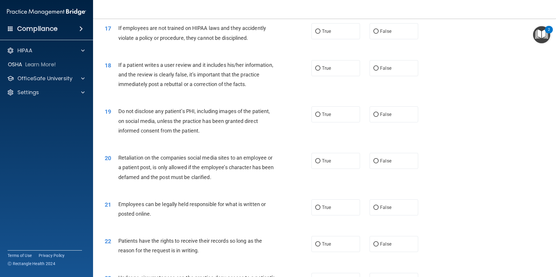
scroll to position [786, 0]
click at [372, 39] on label "False" at bounding box center [394, 31] width 49 height 16
click at [374, 33] on input "False" at bounding box center [376, 31] width 5 height 4
radio input "true"
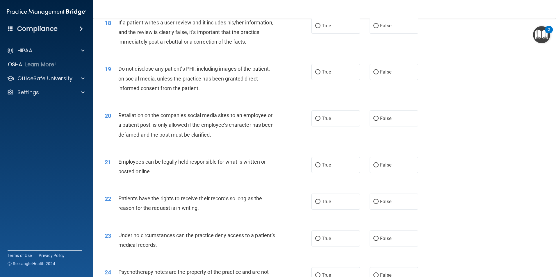
scroll to position [815, 0]
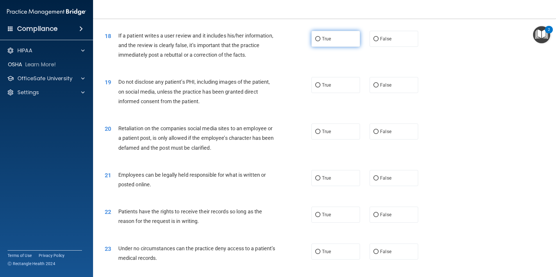
click at [322, 42] on span "True" at bounding box center [326, 39] width 9 height 6
click at [321, 41] on input "True" at bounding box center [317, 39] width 5 height 4
radio input "true"
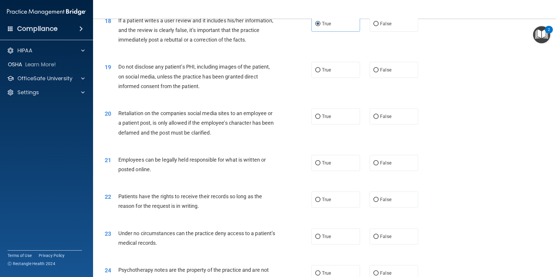
scroll to position [844, 0]
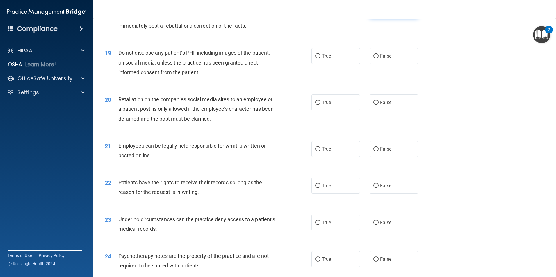
click at [386, 18] on label "False" at bounding box center [394, 10] width 49 height 16
click at [379, 12] on input "False" at bounding box center [376, 10] width 5 height 4
radio input "true"
radio input "false"
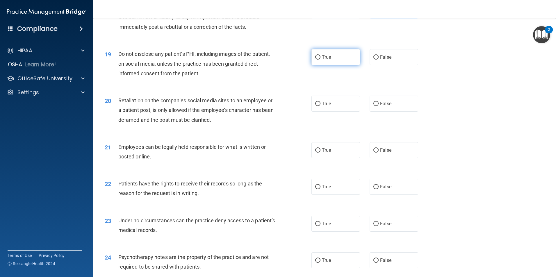
click at [339, 65] on label "True" at bounding box center [336, 57] width 49 height 16
click at [321, 60] on input "True" at bounding box center [317, 57] width 5 height 4
radio input "true"
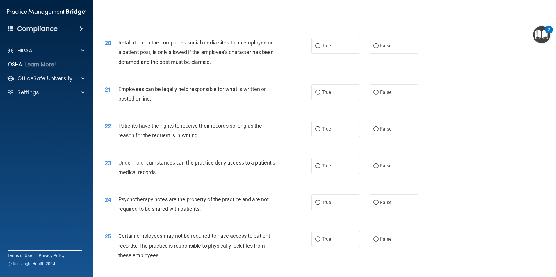
scroll to position [901, 0]
click at [385, 48] on span "False" at bounding box center [385, 46] width 11 height 6
click at [379, 48] on input "False" at bounding box center [376, 46] width 5 height 4
radio input "true"
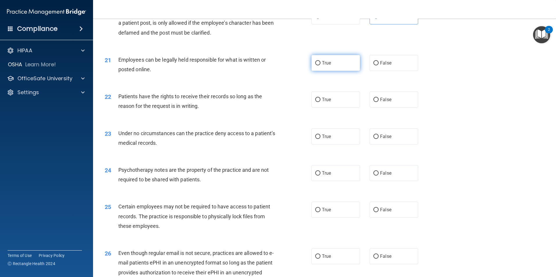
click at [333, 71] on label "True" at bounding box center [336, 63] width 49 height 16
click at [321, 65] on input "True" at bounding box center [317, 63] width 5 height 4
radio input "true"
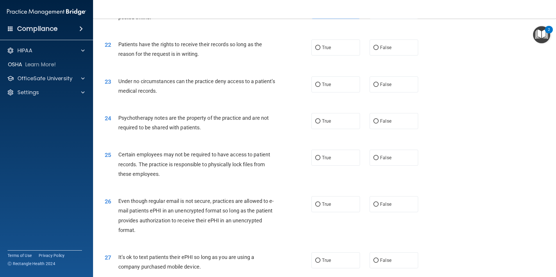
scroll to position [988, 0]
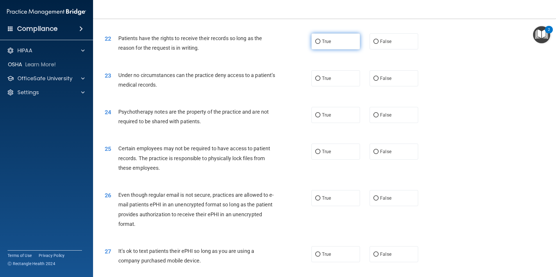
click at [319, 49] on label "True" at bounding box center [336, 41] width 49 height 16
click at [319, 44] on input "True" at bounding box center [317, 42] width 5 height 4
radio input "true"
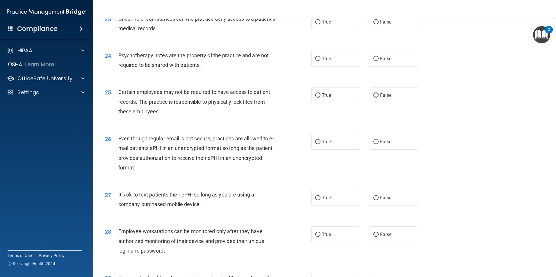
scroll to position [1046, 0]
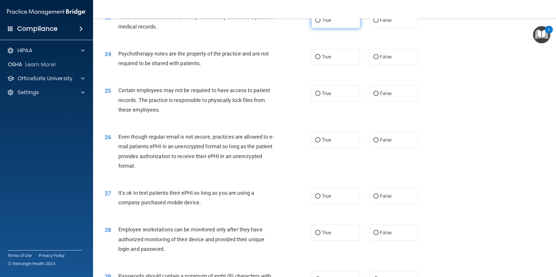
click at [322, 28] on label "True" at bounding box center [336, 20] width 49 height 16
click at [321, 23] on input "True" at bounding box center [317, 20] width 5 height 4
radio input "true"
click at [388, 65] on label "False" at bounding box center [394, 57] width 49 height 16
click at [379, 59] on input "False" at bounding box center [376, 57] width 5 height 4
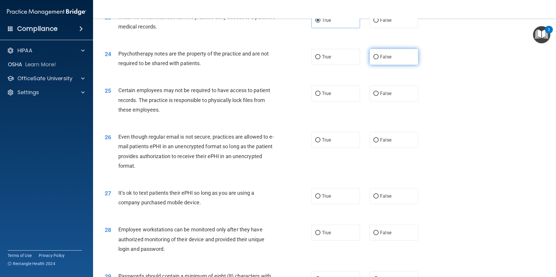
radio input "true"
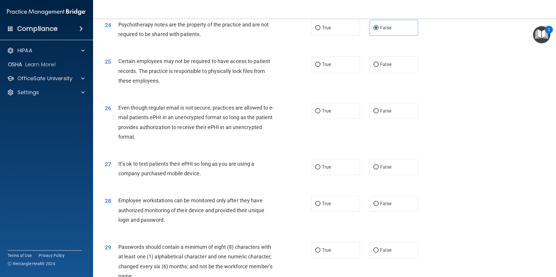
scroll to position [1104, 0]
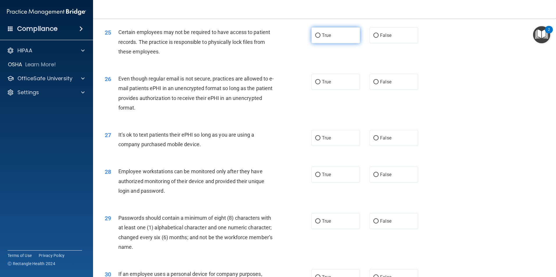
click at [325, 43] on label "True" at bounding box center [336, 35] width 49 height 16
click at [321, 38] on input "True" at bounding box center [317, 35] width 5 height 4
radio input "true"
click at [336, 90] on label "True" at bounding box center [336, 82] width 49 height 16
click at [321, 84] on input "True" at bounding box center [317, 82] width 5 height 4
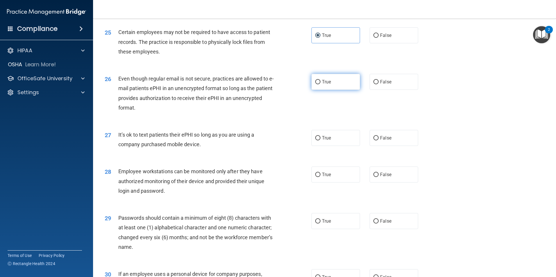
radio input "true"
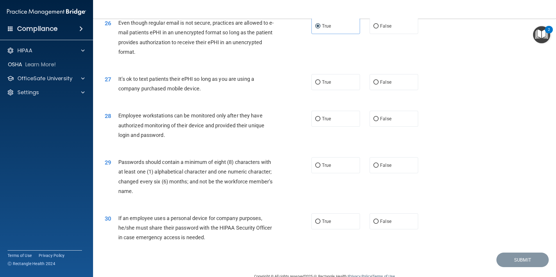
scroll to position [1163, 0]
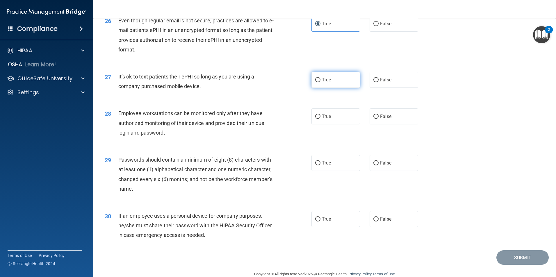
click at [326, 88] on label "True" at bounding box center [336, 80] width 49 height 16
click at [321, 82] on input "True" at bounding box center [317, 80] width 5 height 4
radio input "true"
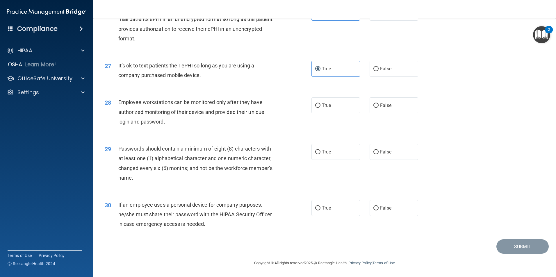
scroll to position [1183, 0]
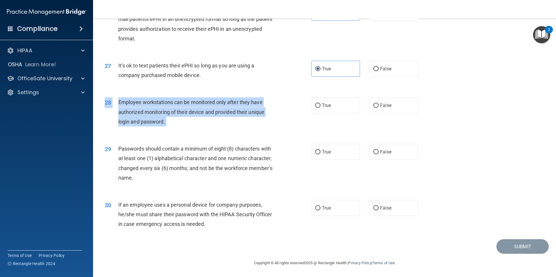
drag, startPoint x: 321, startPoint y: 105, endPoint x: 363, endPoint y: 118, distance: 44.3
click at [363, 118] on div "28 Employee workstations can be monitored only after they have authorized monit…" at bounding box center [324, 113] width 449 height 47
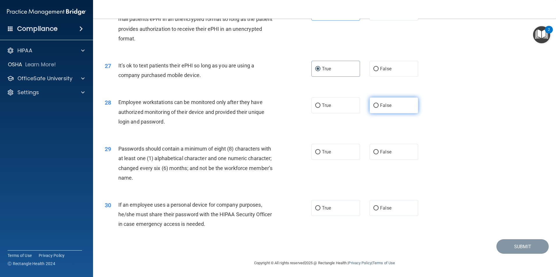
drag, startPoint x: 363, startPoint y: 118, endPoint x: 381, endPoint y: 105, distance: 21.6
click at [381, 105] on span "False" at bounding box center [385, 106] width 11 height 6
click at [379, 105] on input "False" at bounding box center [376, 106] width 5 height 4
radio input "true"
click at [316, 153] on input "True" at bounding box center [317, 152] width 5 height 4
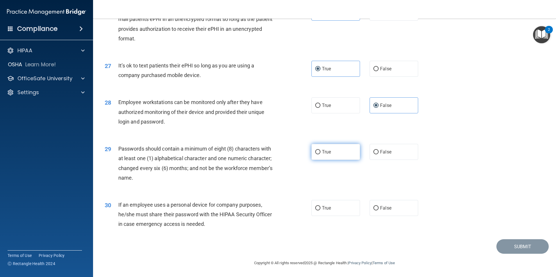
radio input "true"
click at [338, 212] on label "True" at bounding box center [336, 208] width 49 height 16
click at [321, 211] on input "True" at bounding box center [317, 208] width 5 height 4
radio input "true"
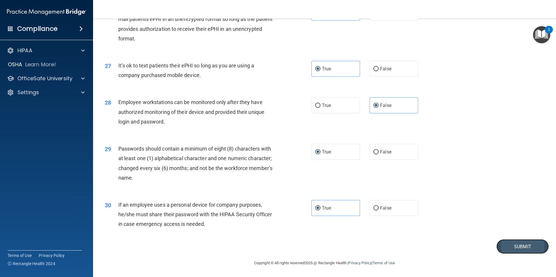
click at [530, 251] on button "Submit" at bounding box center [523, 246] width 52 height 15
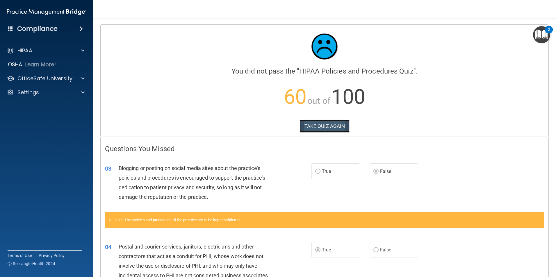
click at [313, 126] on button "TAKE QUIZ AGAIN" at bounding box center [325, 126] width 50 height 13
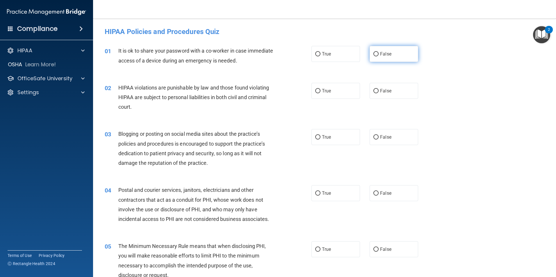
click at [395, 55] on label "False" at bounding box center [394, 54] width 49 height 16
click at [379, 55] on input "False" at bounding box center [376, 54] width 5 height 4
radio input "true"
click at [323, 92] on span "True" at bounding box center [326, 91] width 9 height 6
click at [321, 92] on input "True" at bounding box center [317, 91] width 5 height 4
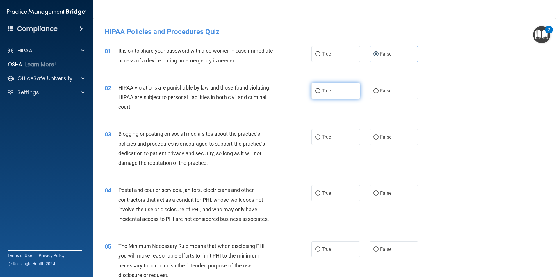
radio input "true"
click at [389, 136] on label "False" at bounding box center [394, 137] width 49 height 16
click at [379, 136] on input "False" at bounding box center [376, 137] width 5 height 4
radio input "true"
click at [349, 194] on label "True" at bounding box center [336, 193] width 49 height 16
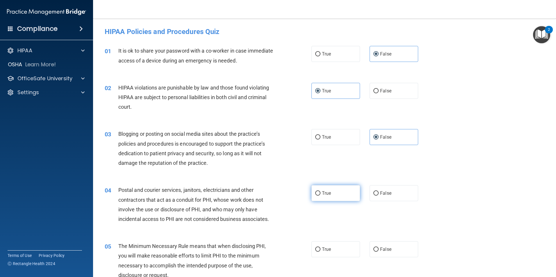
click at [321, 194] on input "True" at bounding box center [317, 193] width 5 height 4
radio input "true"
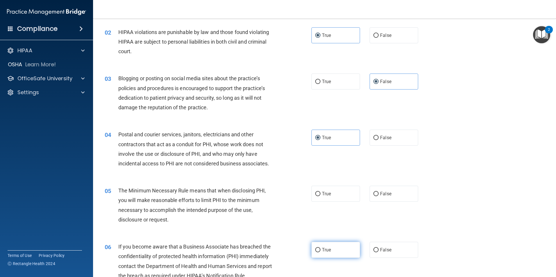
scroll to position [145, 0]
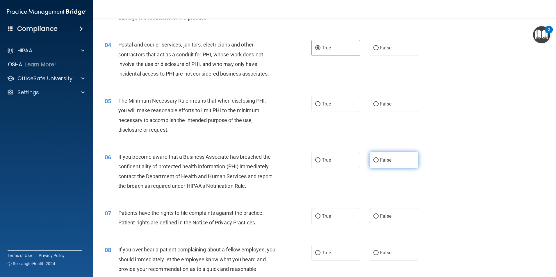
click at [382, 164] on label "False" at bounding box center [394, 160] width 49 height 16
click at [379, 163] on input "False" at bounding box center [376, 160] width 5 height 4
radio input "true"
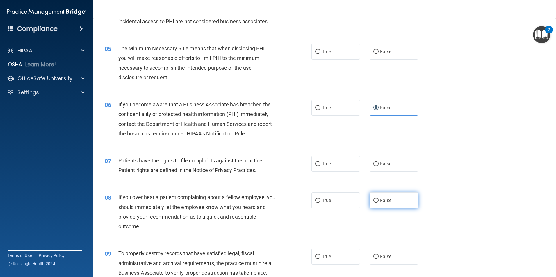
scroll to position [204, 0]
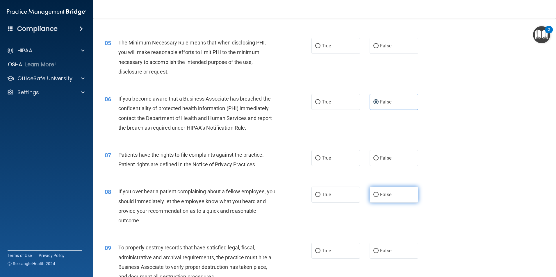
click at [406, 200] on label "False" at bounding box center [394, 195] width 49 height 16
click at [379, 197] on input "False" at bounding box center [376, 195] width 5 height 4
radio input "true"
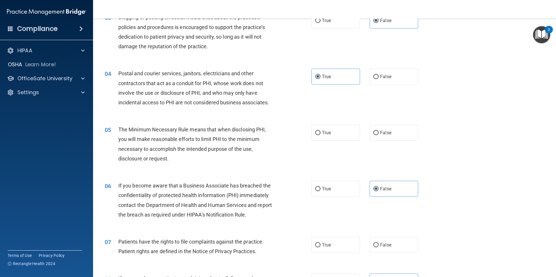
scroll to position [116, 0]
click at [326, 136] on label "True" at bounding box center [336, 133] width 49 height 16
click at [321, 136] on input "True" at bounding box center [317, 133] width 5 height 4
radio input "true"
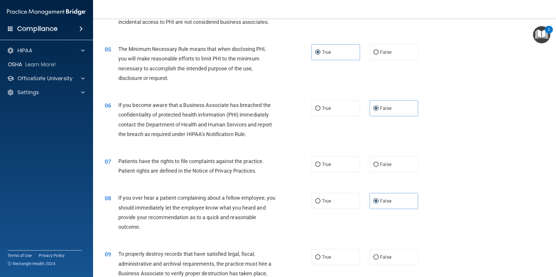
scroll to position [204, 0]
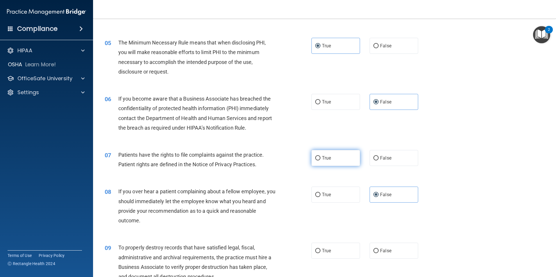
click at [323, 157] on span "True" at bounding box center [326, 158] width 9 height 6
click at [321, 157] on input "True" at bounding box center [317, 158] width 5 height 4
radio input "true"
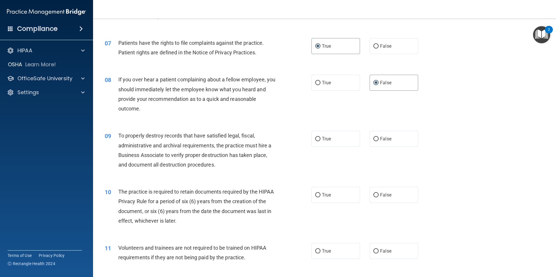
scroll to position [320, 0]
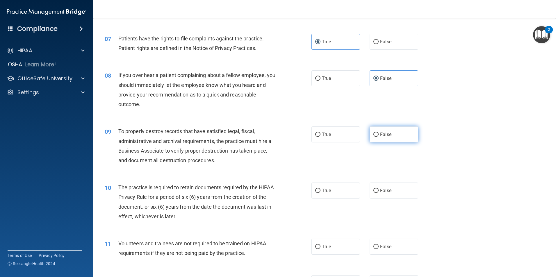
click at [384, 136] on span "False" at bounding box center [385, 135] width 11 height 6
click at [379, 136] on input "False" at bounding box center [376, 135] width 5 height 4
radio input "true"
click at [328, 189] on span "True" at bounding box center [326, 191] width 9 height 6
click at [321, 189] on input "True" at bounding box center [317, 191] width 5 height 4
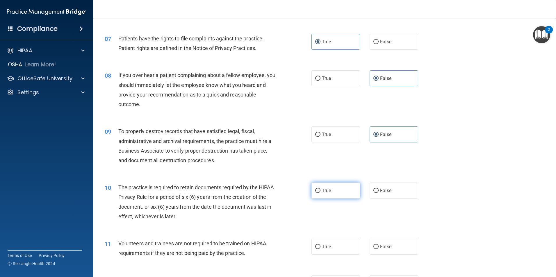
radio input "true"
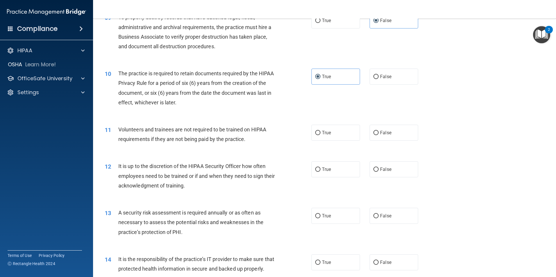
scroll to position [436, 0]
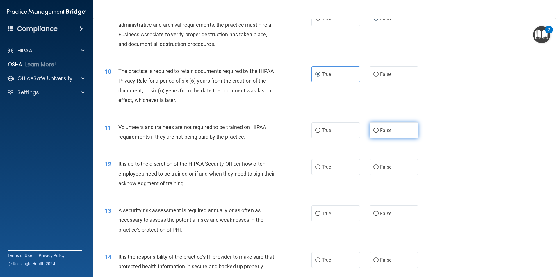
click at [375, 131] on input "False" at bounding box center [376, 131] width 5 height 4
radio input "true"
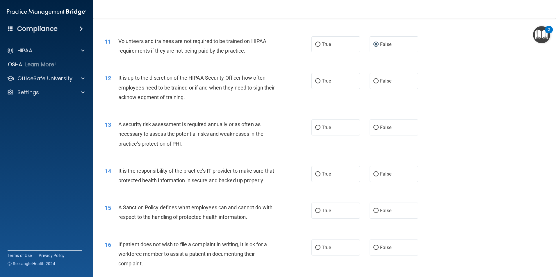
scroll to position [524, 0]
click at [393, 80] on label "False" at bounding box center [394, 80] width 49 height 16
click at [379, 80] on input "False" at bounding box center [376, 80] width 5 height 4
radio input "true"
click at [317, 126] on input "True" at bounding box center [317, 127] width 5 height 4
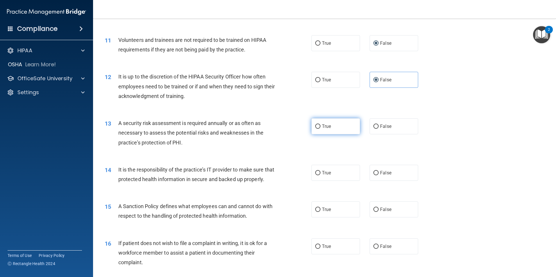
radio input "true"
click at [377, 170] on label "False" at bounding box center [394, 173] width 49 height 16
click at [377, 171] on input "False" at bounding box center [376, 173] width 5 height 4
radio input "true"
click at [382, 212] on span "False" at bounding box center [385, 210] width 11 height 6
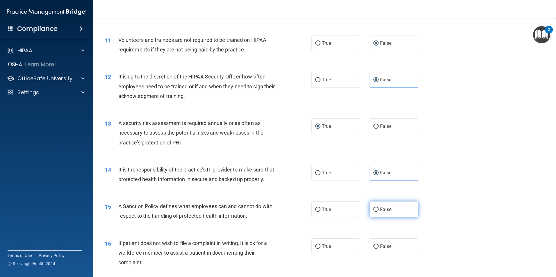
click at [379, 212] on input "False" at bounding box center [376, 210] width 5 height 4
radio input "true"
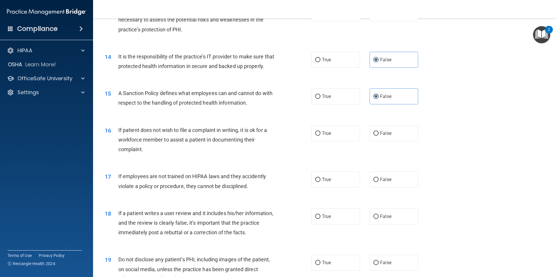
scroll to position [640, 0]
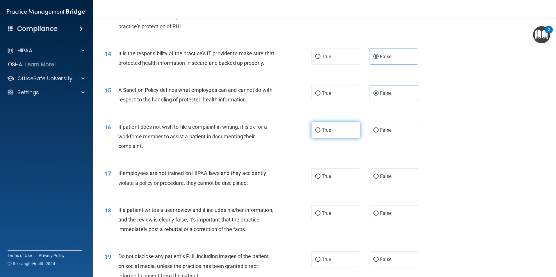
click at [331, 138] on label "True" at bounding box center [336, 130] width 49 height 16
click at [321, 133] on input "True" at bounding box center [317, 130] width 5 height 4
radio input "true"
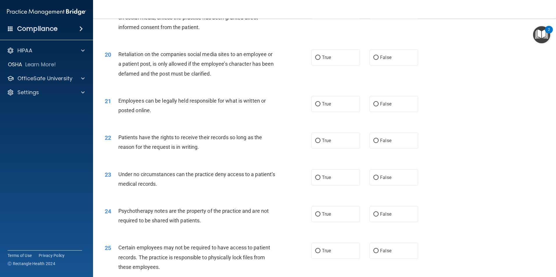
scroll to position [902, 0]
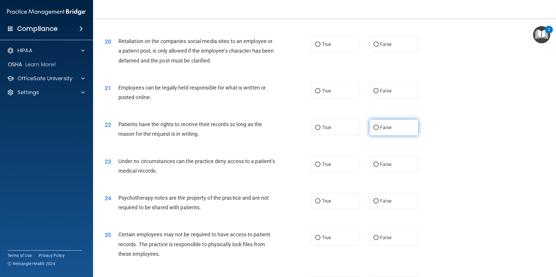
click at [390, 136] on label "False" at bounding box center [394, 128] width 49 height 16
click at [379, 130] on input "False" at bounding box center [376, 128] width 5 height 4
radio input "true"
click at [380, 167] on span "False" at bounding box center [385, 165] width 11 height 6
click at [379, 167] on input "False" at bounding box center [376, 165] width 5 height 4
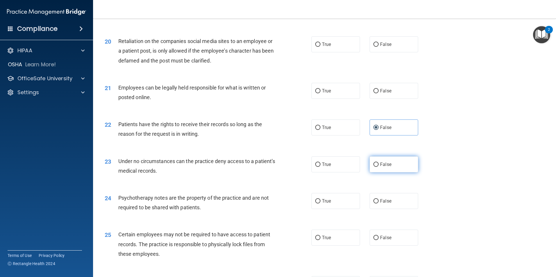
radio input "true"
click at [327, 204] on span "True" at bounding box center [326, 201] width 9 height 6
click at [321, 204] on input "True" at bounding box center [317, 201] width 5 height 4
radio input "true"
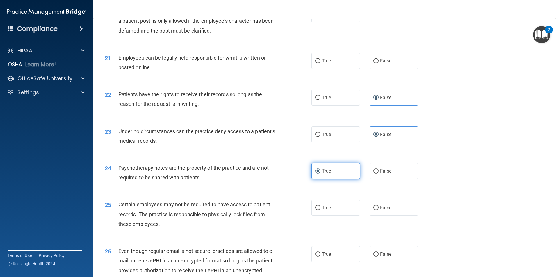
scroll to position [1018, 0]
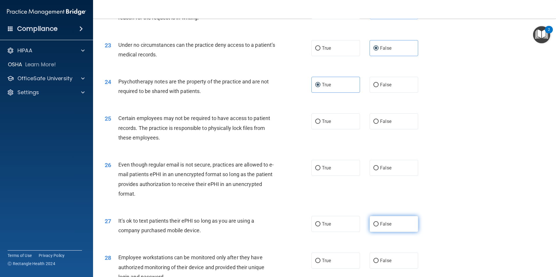
click at [385, 227] on span "False" at bounding box center [385, 224] width 11 height 6
click at [379, 227] on input "False" at bounding box center [376, 224] width 5 height 4
radio input "true"
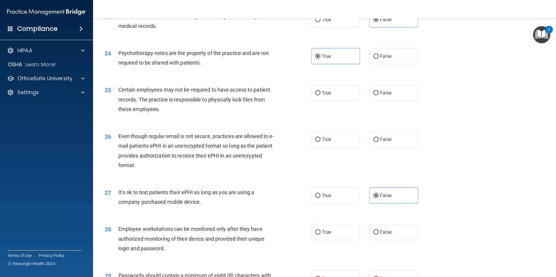
scroll to position [1135, 0]
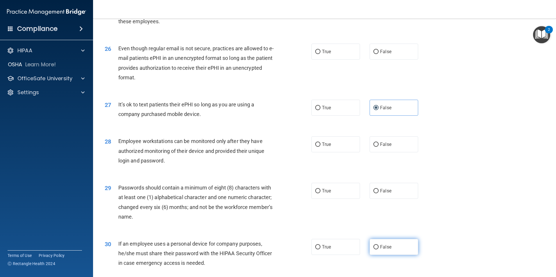
click at [402, 255] on label "False" at bounding box center [394, 247] width 49 height 16
click at [379, 250] on input "False" at bounding box center [376, 247] width 5 height 4
radio input "true"
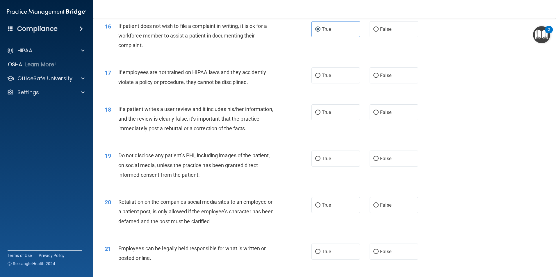
scroll to position [727, 0]
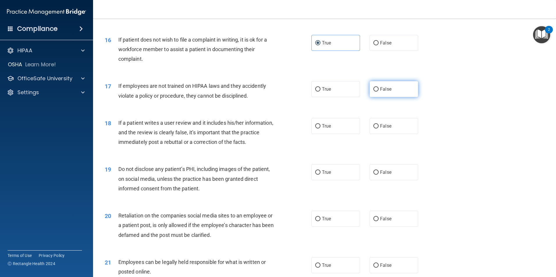
click at [381, 92] on span "False" at bounding box center [385, 89] width 11 height 6
click at [379, 92] on input "False" at bounding box center [376, 89] width 5 height 4
radio input "true"
click at [373, 134] on label "False" at bounding box center [394, 126] width 49 height 16
click at [374, 129] on input "False" at bounding box center [376, 126] width 5 height 4
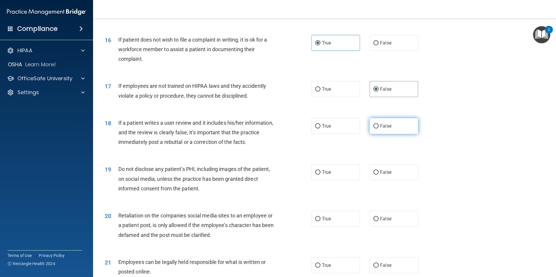
radio input "true"
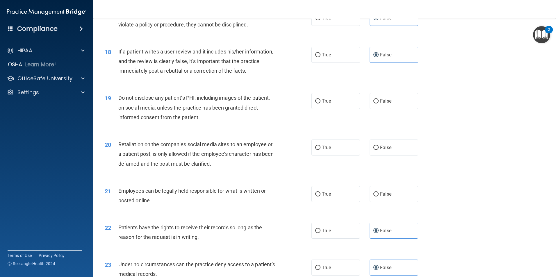
scroll to position [815, 0]
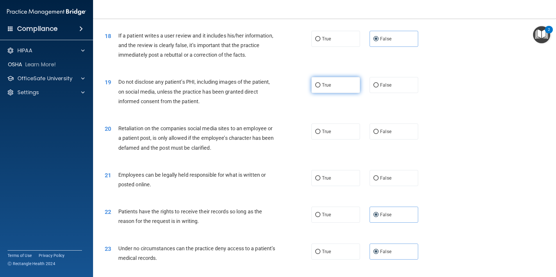
click at [318, 88] on input "True" at bounding box center [317, 85] width 5 height 4
radio input "true"
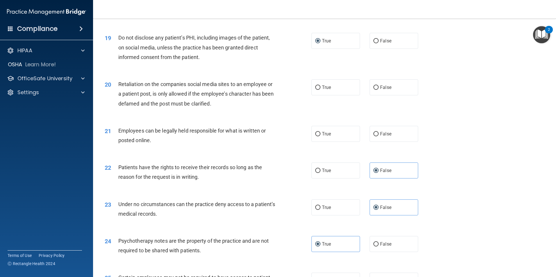
scroll to position [873, 0]
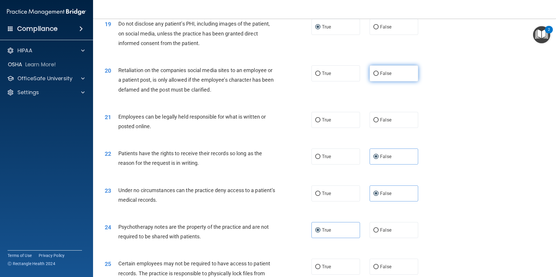
click at [390, 81] on label "False" at bounding box center [394, 73] width 49 height 16
click at [379, 76] on input "False" at bounding box center [376, 74] width 5 height 4
radio input "true"
click at [331, 128] on label "True" at bounding box center [336, 120] width 49 height 16
click at [321, 122] on input "True" at bounding box center [317, 120] width 5 height 4
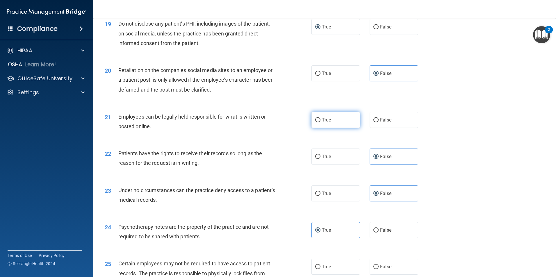
radio input "true"
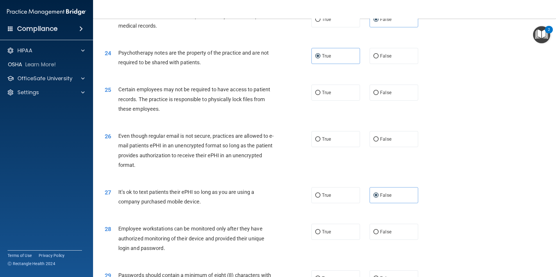
scroll to position [1047, 0]
click at [324, 95] on span "True" at bounding box center [326, 93] width 9 height 6
click at [321, 95] on input "True" at bounding box center [317, 92] width 5 height 4
radio input "true"
click at [329, 142] on span "True" at bounding box center [326, 139] width 9 height 6
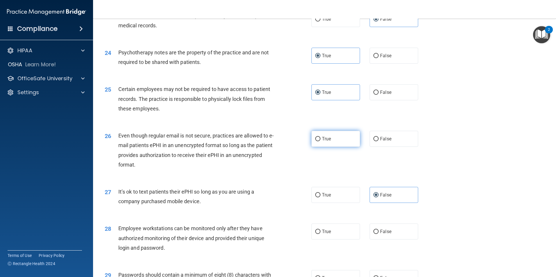
click at [321, 141] on input "True" at bounding box center [317, 139] width 5 height 4
radio input "true"
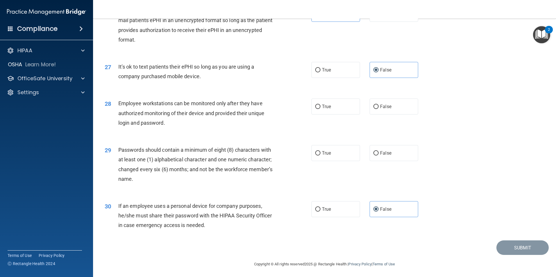
scroll to position [1183, 0]
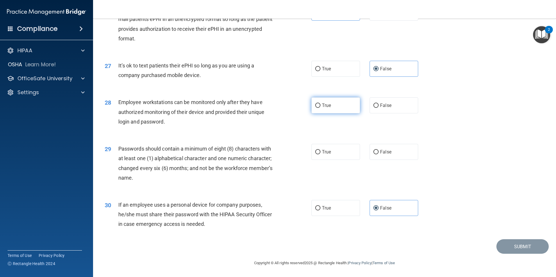
click at [320, 106] on label "True" at bounding box center [336, 105] width 49 height 16
click at [320, 106] on input "True" at bounding box center [317, 106] width 5 height 4
radio input "true"
click at [314, 148] on label "True" at bounding box center [336, 152] width 49 height 16
click at [315, 150] on input "True" at bounding box center [317, 152] width 5 height 4
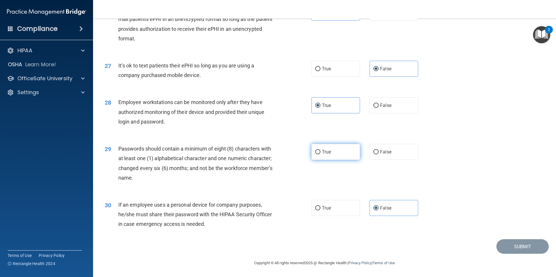
radio input "true"
click at [520, 248] on button "Submit" at bounding box center [523, 246] width 52 height 15
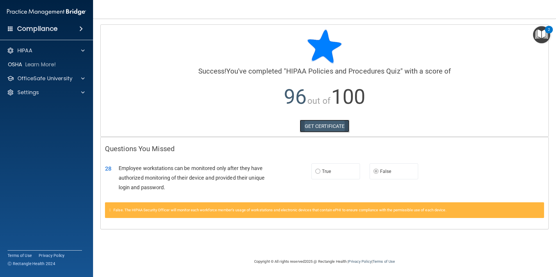
click at [328, 123] on link "GET CERTIFICATE" at bounding box center [325, 126] width 50 height 13
click at [40, 80] on p "OfficeSafe University" at bounding box center [44, 78] width 55 height 7
click at [52, 95] on p "HIPAA Training" at bounding box center [28, 93] width 48 height 6
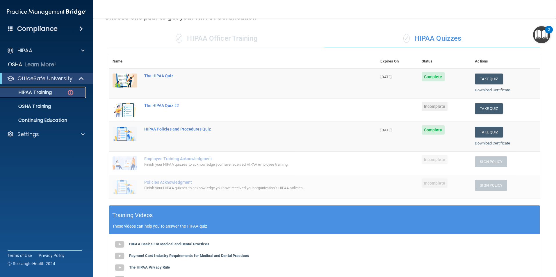
scroll to position [29, 0]
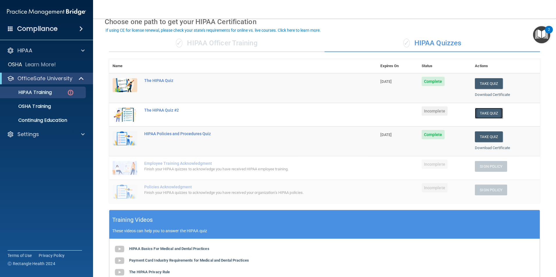
click at [488, 112] on button "Take Quiz" at bounding box center [489, 113] width 28 height 11
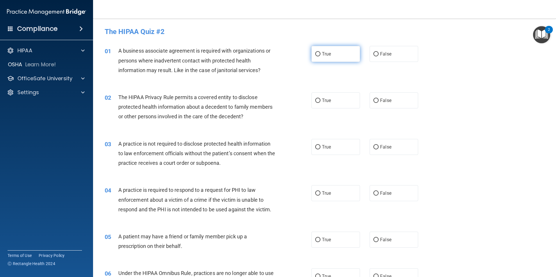
drag, startPoint x: 328, startPoint y: 56, endPoint x: 332, endPoint y: 53, distance: 4.4
click at [331, 54] on label "True" at bounding box center [336, 54] width 49 height 16
click at [321, 54] on input "True" at bounding box center [317, 54] width 5 height 4
radio input "true"
click at [320, 103] on label "True" at bounding box center [336, 101] width 49 height 16
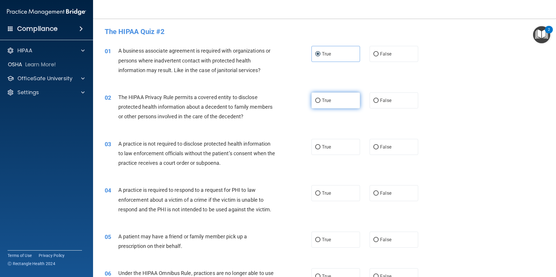
click at [320, 103] on input "True" at bounding box center [317, 101] width 5 height 4
radio input "true"
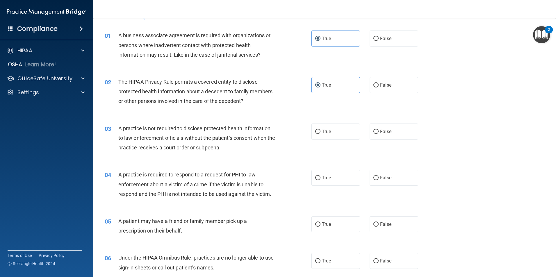
scroll to position [29, 0]
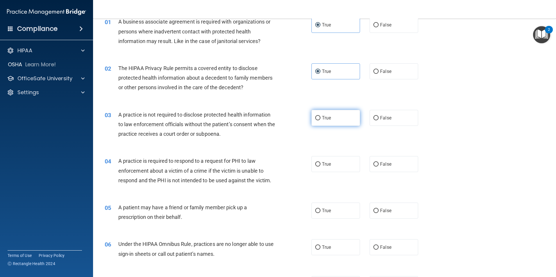
click at [315, 117] on input "True" at bounding box center [317, 118] width 5 height 4
radio input "true"
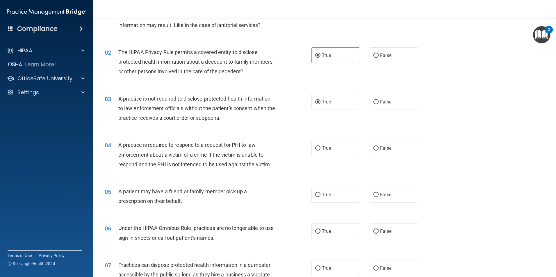
scroll to position [116, 0]
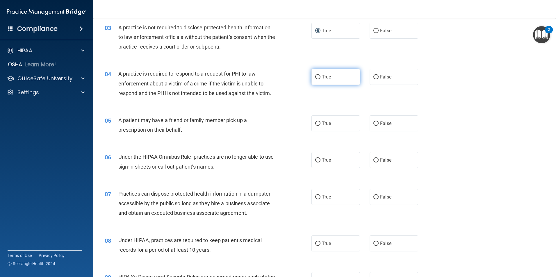
click at [322, 78] on span "True" at bounding box center [326, 77] width 9 height 6
click at [321, 78] on input "True" at bounding box center [317, 77] width 5 height 4
radio input "true"
click at [335, 126] on label "True" at bounding box center [336, 124] width 49 height 16
click at [321, 126] on input "True" at bounding box center [317, 124] width 5 height 4
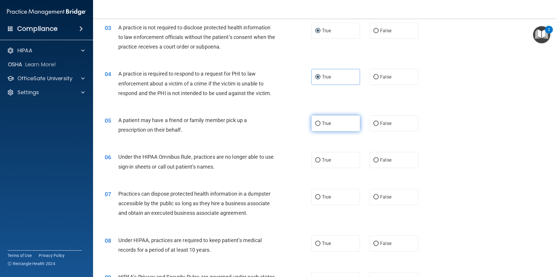
radio input "true"
click at [374, 163] on label "False" at bounding box center [394, 160] width 49 height 16
click at [374, 163] on input "False" at bounding box center [376, 160] width 5 height 4
radio input "true"
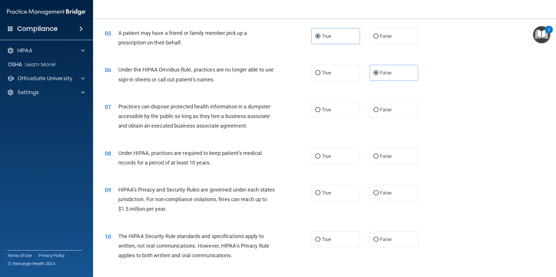
scroll to position [233, 0]
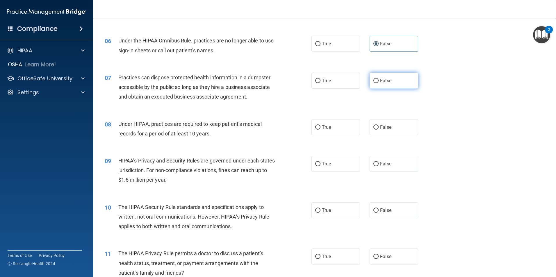
click at [377, 83] on label "False" at bounding box center [394, 81] width 49 height 16
click at [377, 83] on input "False" at bounding box center [376, 81] width 5 height 4
radio input "true"
click at [317, 130] on label "True" at bounding box center [336, 127] width 49 height 16
click at [317, 130] on input "True" at bounding box center [317, 127] width 5 height 4
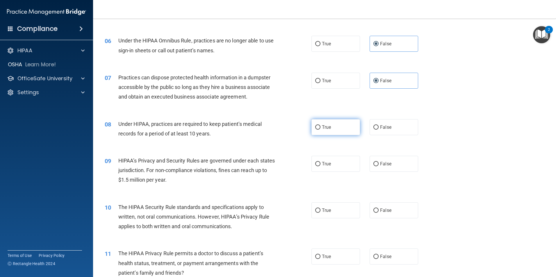
radio input "true"
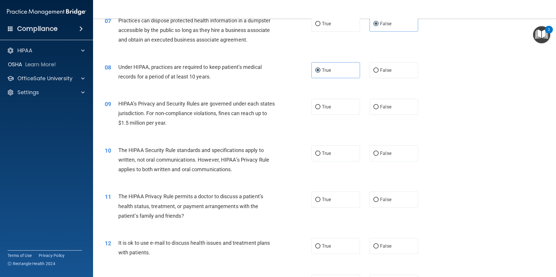
scroll to position [291, 0]
click at [327, 109] on label "True" at bounding box center [336, 106] width 49 height 16
click at [321, 108] on input "True" at bounding box center [317, 106] width 5 height 4
radio input "true"
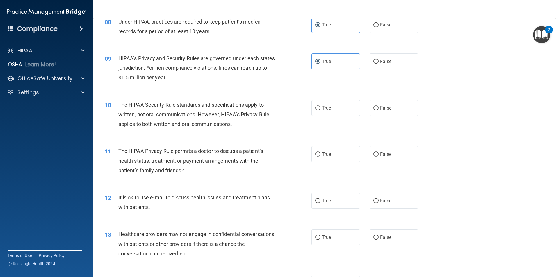
scroll to position [349, 0]
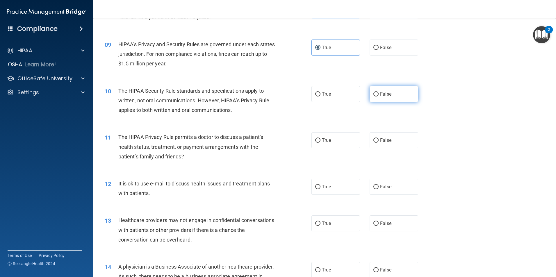
drag, startPoint x: 370, startPoint y: 94, endPoint x: 374, endPoint y: 95, distance: 4.2
click at [374, 95] on label "False" at bounding box center [394, 94] width 49 height 16
click at [379, 97] on label "False" at bounding box center [394, 94] width 49 height 16
click at [379, 97] on input "False" at bounding box center [376, 94] width 5 height 4
radio input "true"
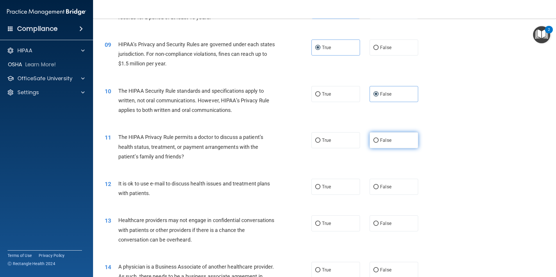
click at [370, 138] on label "False" at bounding box center [394, 140] width 49 height 16
click at [374, 138] on input "False" at bounding box center [376, 140] width 5 height 4
radio input "true"
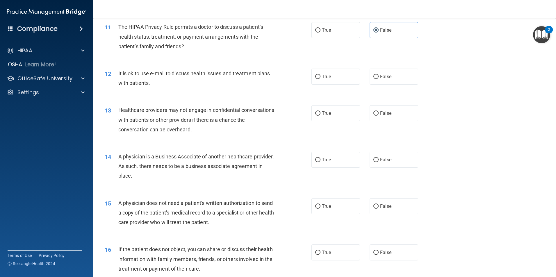
scroll to position [466, 0]
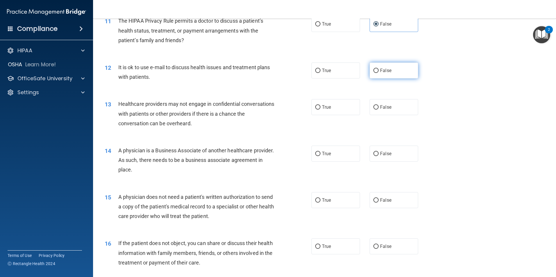
click at [380, 72] on span "False" at bounding box center [385, 71] width 11 height 6
click at [379, 72] on input "False" at bounding box center [376, 71] width 5 height 4
radio input "true"
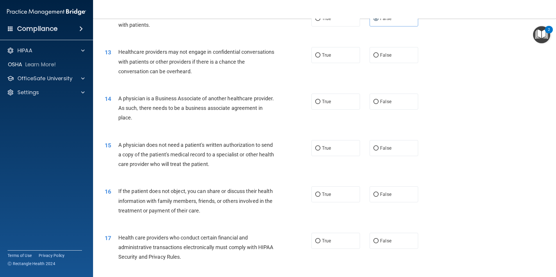
scroll to position [524, 0]
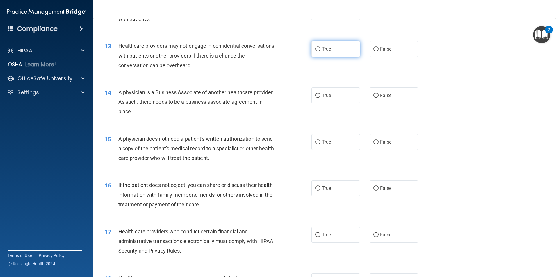
click at [315, 50] on input "True" at bounding box center [317, 49] width 5 height 4
radio input "true"
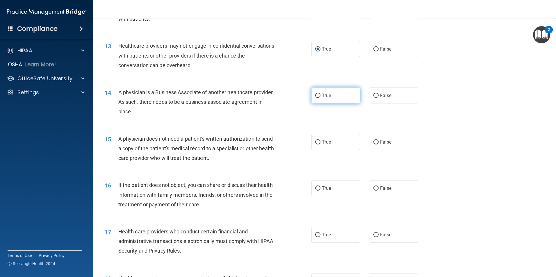
click at [322, 97] on span "True" at bounding box center [326, 96] width 9 height 6
click at [320, 97] on input "True" at bounding box center [317, 96] width 5 height 4
radio input "true"
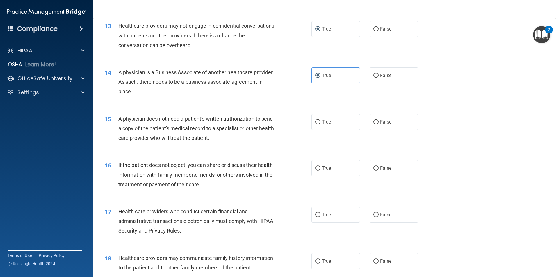
scroll to position [611, 0]
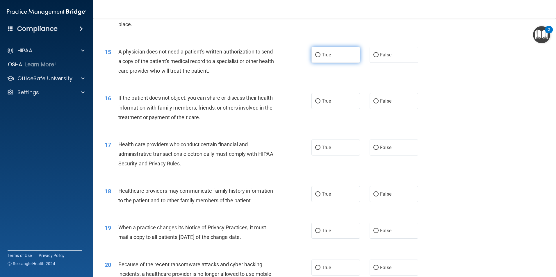
click at [315, 58] on label "True" at bounding box center [336, 55] width 49 height 16
click at [315, 57] on input "True" at bounding box center [317, 55] width 5 height 4
radio input "true"
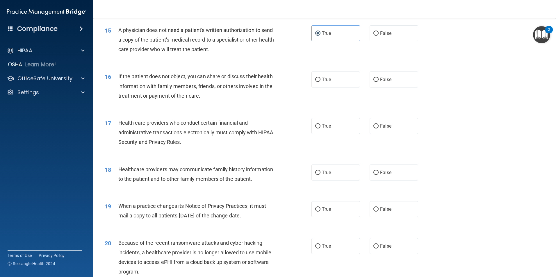
scroll to position [669, 0]
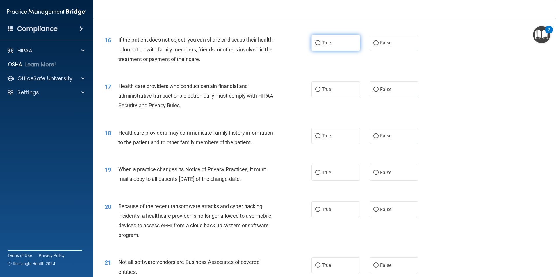
click at [329, 47] on label "True" at bounding box center [336, 43] width 49 height 16
click at [321, 45] on input "True" at bounding box center [317, 43] width 5 height 4
radio input "true"
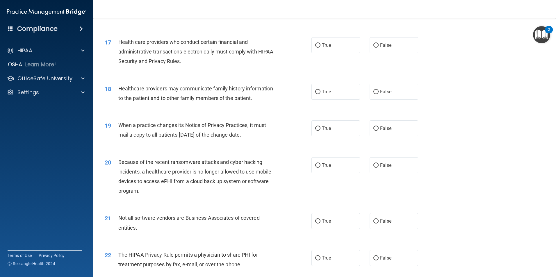
scroll to position [727, 0]
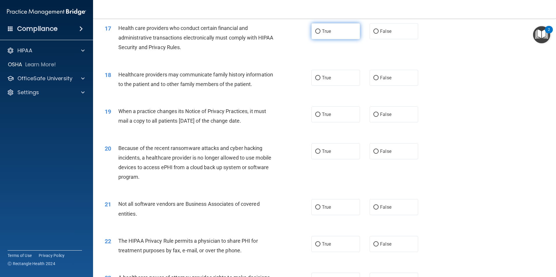
click at [322, 34] on span "True" at bounding box center [326, 32] width 9 height 6
click at [321, 34] on input "True" at bounding box center [317, 31] width 5 height 4
radio input "true"
click at [380, 78] on span "False" at bounding box center [385, 78] width 11 height 6
click at [378, 78] on input "False" at bounding box center [376, 78] width 5 height 4
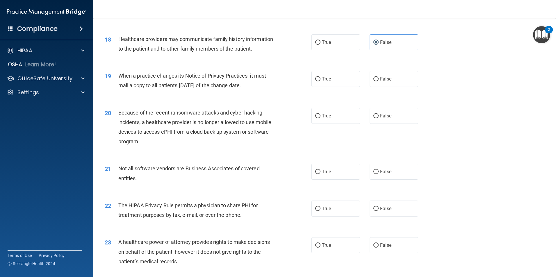
scroll to position [786, 0]
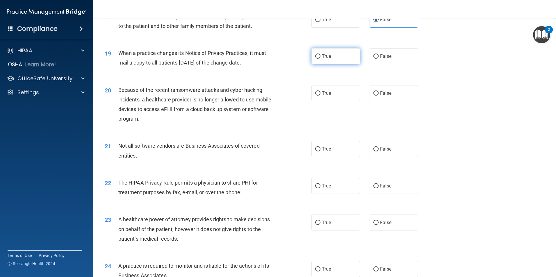
click at [315, 54] on input "True" at bounding box center [317, 56] width 5 height 4
click at [380, 94] on span "False" at bounding box center [385, 93] width 11 height 6
click at [379, 94] on input "False" at bounding box center [376, 93] width 5 height 4
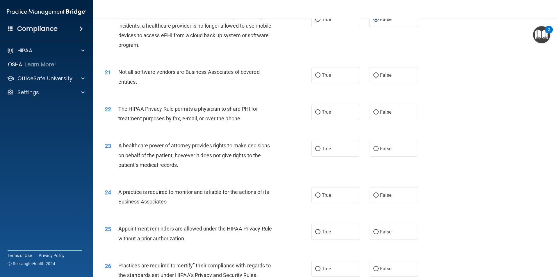
scroll to position [873, 0]
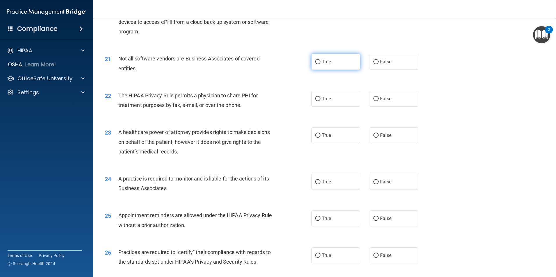
click at [327, 62] on span "True" at bounding box center [326, 62] width 9 height 6
click at [321, 62] on input "True" at bounding box center [317, 62] width 5 height 4
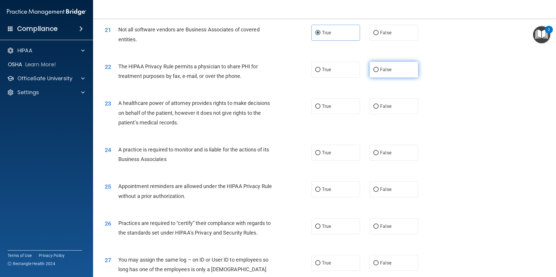
click at [385, 68] on span "False" at bounding box center [385, 70] width 11 height 6
click at [379, 68] on input "False" at bounding box center [376, 70] width 5 height 4
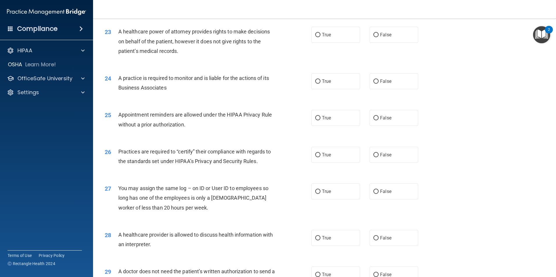
scroll to position [960, 0]
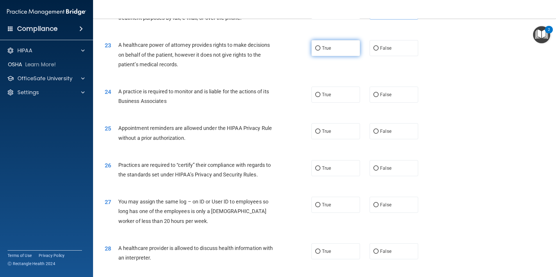
click at [323, 53] on label "True" at bounding box center [336, 48] width 49 height 16
click at [321, 51] on input "True" at bounding box center [317, 48] width 5 height 4
click at [315, 93] on input "True" at bounding box center [317, 95] width 5 height 4
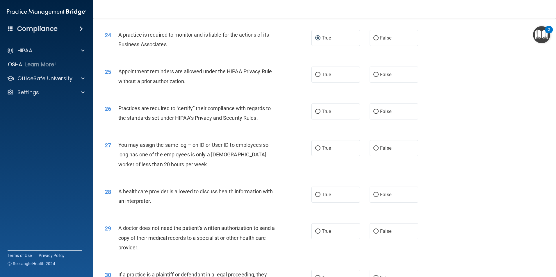
scroll to position [1018, 0]
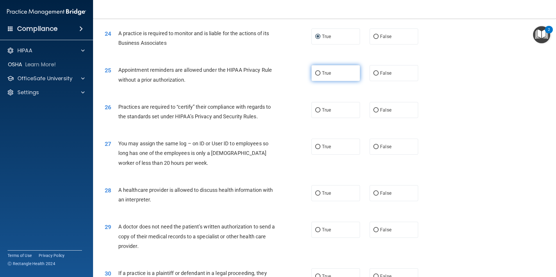
click at [325, 74] on span "True" at bounding box center [326, 73] width 9 height 6
click at [321, 74] on input "True" at bounding box center [317, 73] width 5 height 4
click at [320, 114] on label "True" at bounding box center [336, 110] width 49 height 16
click at [320, 113] on input "True" at bounding box center [317, 110] width 5 height 4
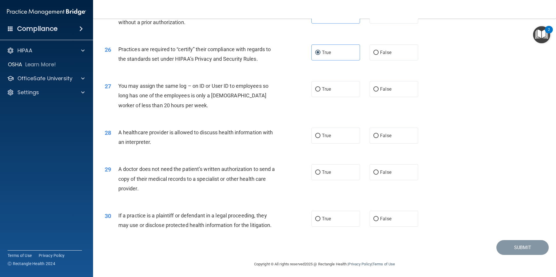
scroll to position [1077, 0]
click at [388, 92] on label "False" at bounding box center [394, 89] width 49 height 16
click at [379, 91] on input "False" at bounding box center [376, 89] width 5 height 4
click at [335, 136] on label "True" at bounding box center [336, 135] width 49 height 16
click at [321, 136] on input "True" at bounding box center [317, 135] width 5 height 4
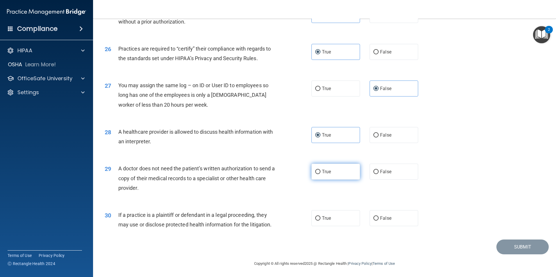
click at [317, 173] on input "True" at bounding box center [317, 172] width 5 height 4
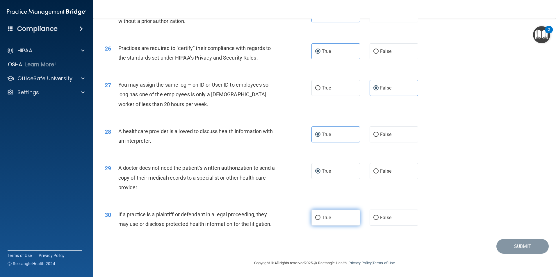
click at [324, 221] on label "True" at bounding box center [336, 218] width 49 height 16
click at [321, 220] on input "True" at bounding box center [317, 218] width 5 height 4
click at [522, 245] on button "Submit" at bounding box center [523, 246] width 52 height 15
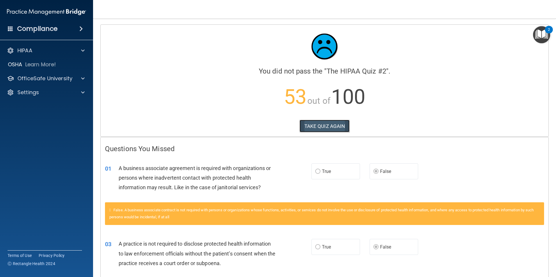
click at [326, 127] on button "TAKE QUIZ AGAIN" at bounding box center [325, 126] width 50 height 13
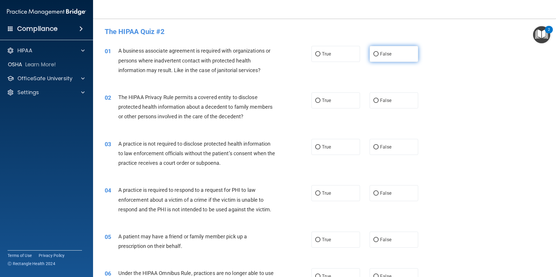
click at [380, 53] on span "False" at bounding box center [385, 54] width 11 height 6
click at [378, 53] on input "False" at bounding box center [376, 54] width 5 height 4
click at [387, 145] on span "False" at bounding box center [385, 147] width 11 height 6
drag, startPoint x: 387, startPoint y: 145, endPoint x: 371, endPoint y: 143, distance: 15.9
click at [371, 143] on label "False" at bounding box center [394, 147] width 49 height 16
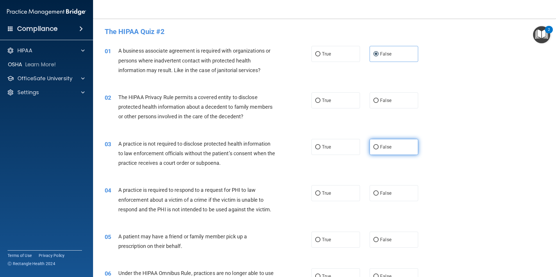
click at [374, 145] on input "False" at bounding box center [376, 147] width 5 height 4
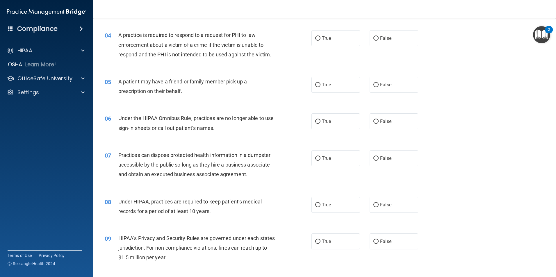
scroll to position [175, 0]
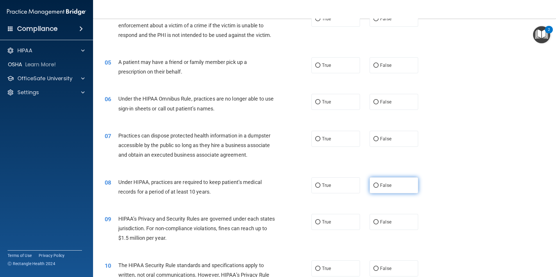
click at [377, 188] on label "False" at bounding box center [394, 185] width 49 height 16
click at [377, 188] on input "False" at bounding box center [376, 186] width 5 height 4
click at [374, 223] on input "False" at bounding box center [376, 222] width 5 height 4
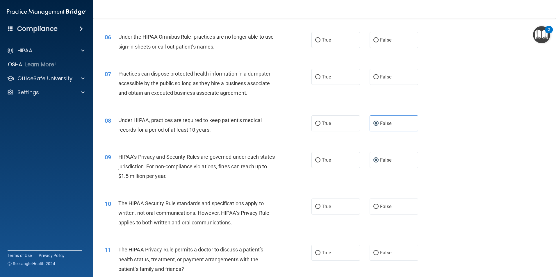
scroll to position [262, 0]
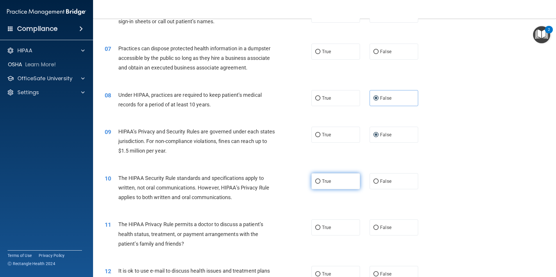
click at [315, 181] on input "True" at bounding box center [317, 182] width 5 height 4
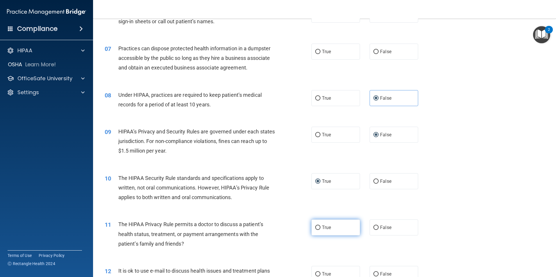
click at [315, 227] on input "True" at bounding box center [317, 228] width 5 height 4
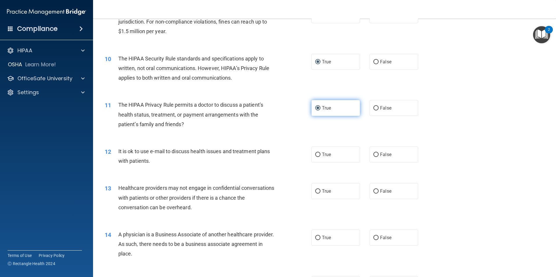
scroll to position [407, 0]
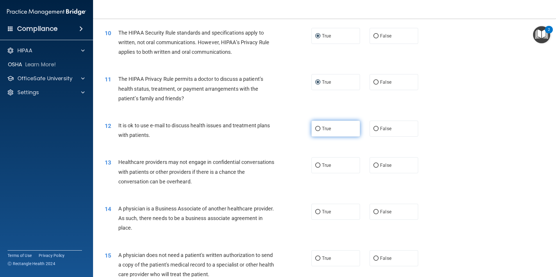
click at [316, 129] on input "True" at bounding box center [317, 129] width 5 height 4
click at [375, 164] on input "False" at bounding box center [376, 166] width 5 height 4
click at [374, 210] on input "False" at bounding box center [376, 212] width 5 height 4
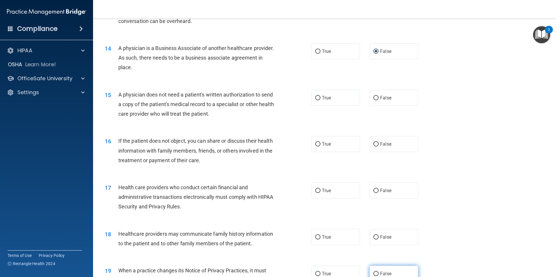
scroll to position [640, 0]
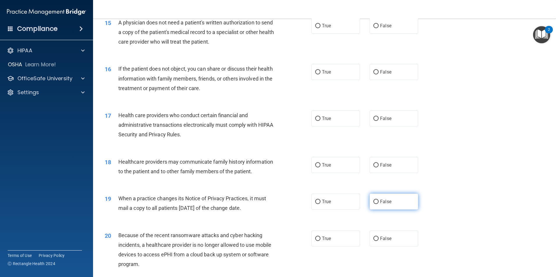
click at [380, 203] on span "False" at bounding box center [385, 202] width 11 height 6
click at [378, 203] on input "False" at bounding box center [376, 202] width 5 height 4
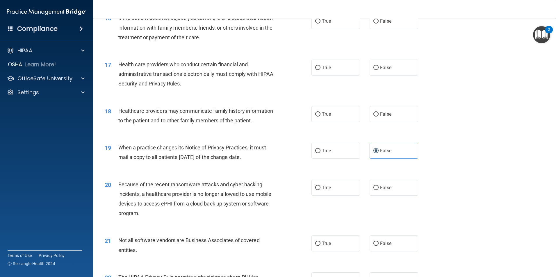
scroll to position [786, 0]
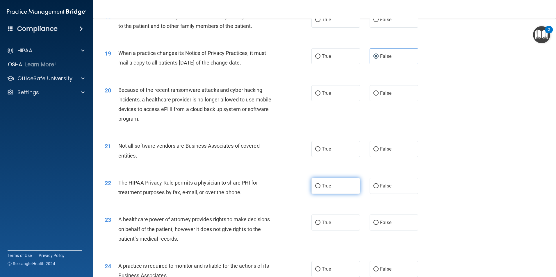
click at [315, 186] on input "True" at bounding box center [317, 186] width 5 height 4
click at [374, 222] on input "False" at bounding box center [376, 223] width 5 height 4
click at [374, 269] on input "False" at bounding box center [376, 269] width 5 height 4
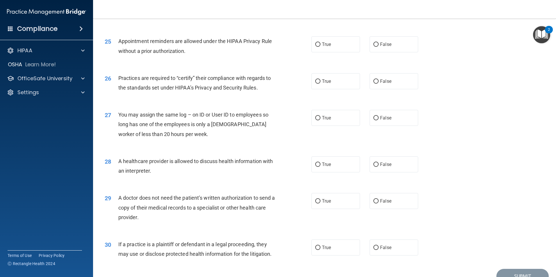
scroll to position [1047, 0]
click at [373, 77] on label "False" at bounding box center [394, 81] width 49 height 16
click at [374, 79] on input "False" at bounding box center [376, 81] width 5 height 4
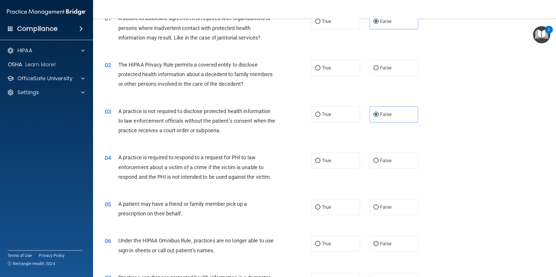
scroll to position [0, 0]
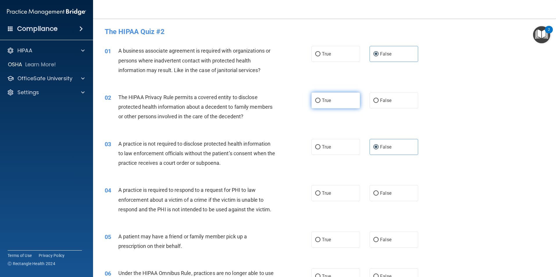
click at [318, 100] on input "True" at bounding box center [317, 101] width 5 height 4
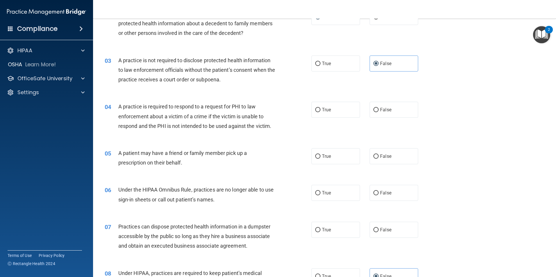
scroll to position [116, 0]
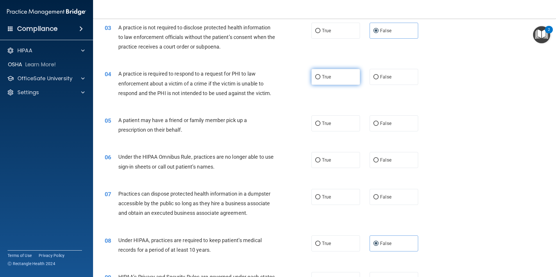
click at [317, 77] on input "True" at bounding box center [317, 77] width 5 height 4
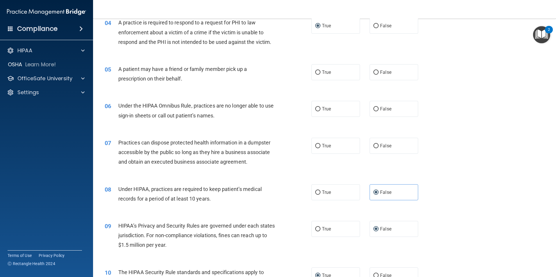
scroll to position [175, 0]
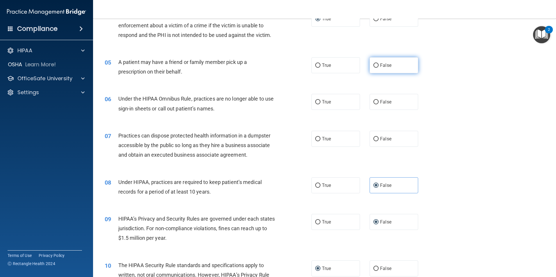
click at [377, 66] on label "False" at bounding box center [394, 65] width 49 height 16
click at [377, 66] on input "False" at bounding box center [376, 65] width 5 height 4
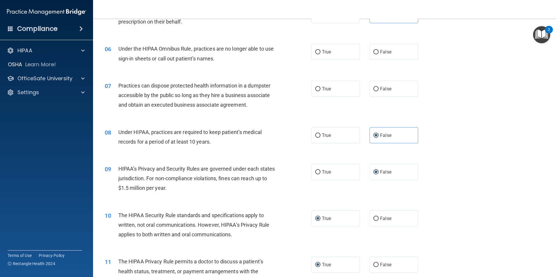
scroll to position [233, 0]
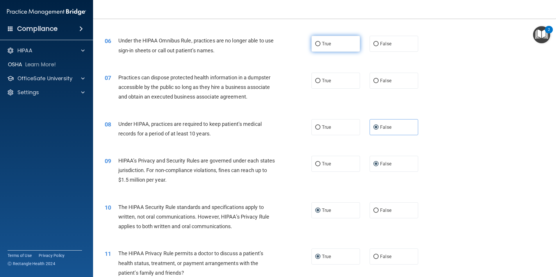
click at [316, 43] on input "True" at bounding box center [317, 44] width 5 height 4
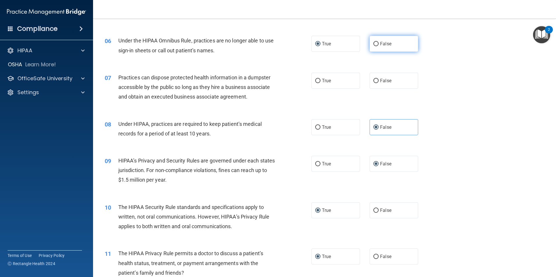
click at [375, 44] on input "False" at bounding box center [376, 44] width 5 height 4
click at [370, 78] on label "False" at bounding box center [394, 81] width 49 height 16
click at [374, 79] on input "False" at bounding box center [376, 81] width 5 height 4
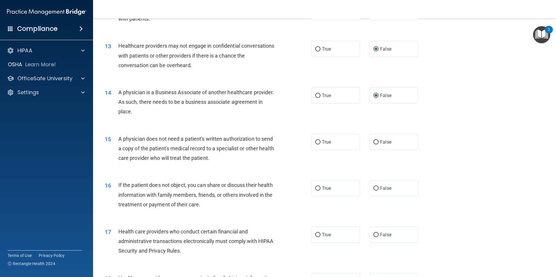
scroll to position [553, 0]
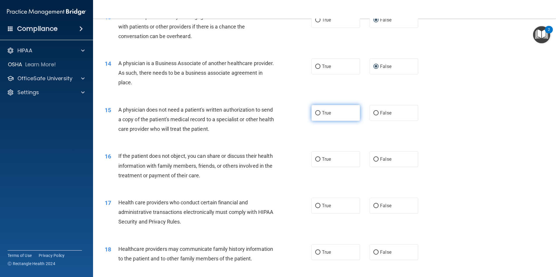
click at [313, 112] on label "True" at bounding box center [336, 113] width 49 height 16
click at [315, 112] on input "True" at bounding box center [317, 113] width 5 height 4
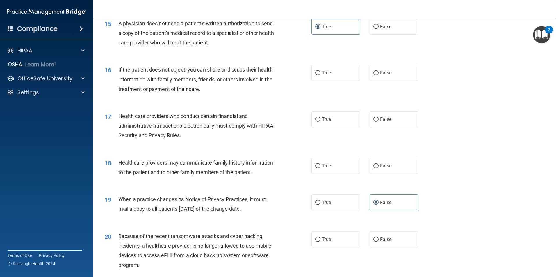
scroll to position [640, 0]
click at [374, 72] on input "False" at bounding box center [376, 72] width 5 height 4
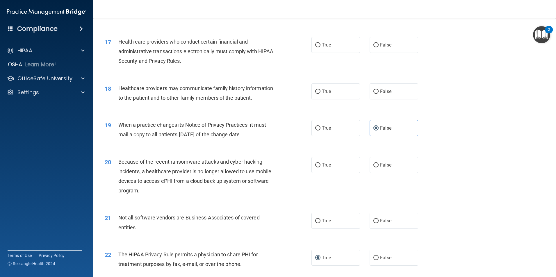
scroll to position [727, 0]
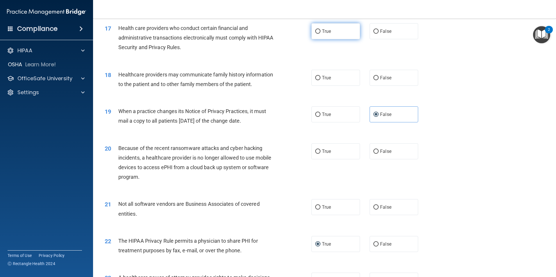
click at [316, 32] on input "True" at bounding box center [317, 31] width 5 height 4
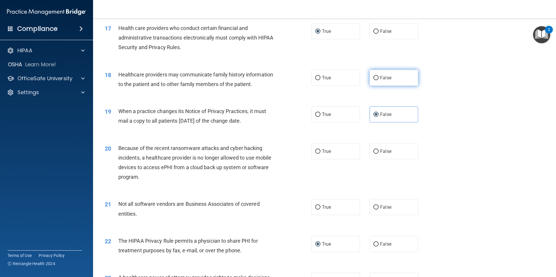
click at [376, 79] on label "False" at bounding box center [394, 78] width 49 height 16
click at [376, 79] on input "False" at bounding box center [376, 78] width 5 height 4
click at [316, 78] on input "True" at bounding box center [317, 78] width 5 height 4
click at [382, 77] on span "False" at bounding box center [385, 78] width 11 height 6
click at [379, 77] on input "False" at bounding box center [376, 78] width 5 height 4
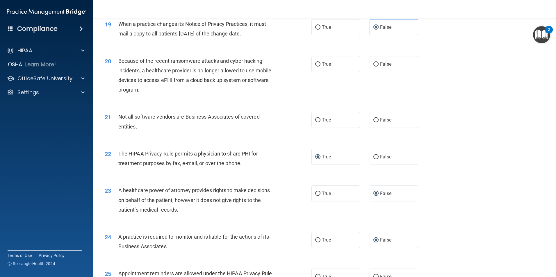
scroll to position [844, 0]
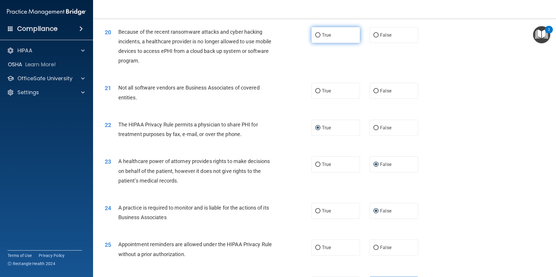
click at [312, 31] on label "True" at bounding box center [336, 35] width 49 height 16
click at [315, 33] on input "True" at bounding box center [317, 35] width 5 height 4
click at [377, 37] on label "False" at bounding box center [394, 35] width 49 height 16
click at [377, 37] on input "False" at bounding box center [376, 35] width 5 height 4
click at [315, 92] on input "True" at bounding box center [317, 91] width 5 height 4
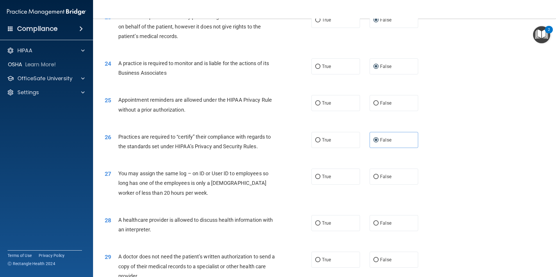
scroll to position [989, 0]
click at [335, 101] on label "True" at bounding box center [336, 102] width 49 height 16
click at [321, 101] on input "True" at bounding box center [317, 102] width 5 height 4
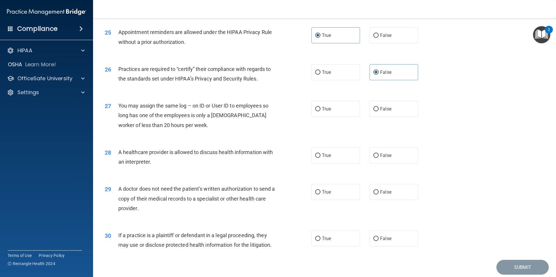
scroll to position [1077, 0]
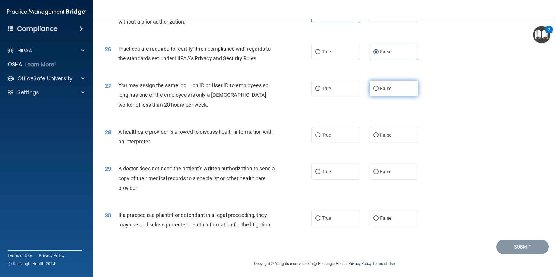
click at [389, 90] on label "False" at bounding box center [394, 89] width 49 height 16
click at [379, 90] on input "False" at bounding box center [376, 89] width 5 height 4
click at [319, 134] on label "True" at bounding box center [336, 135] width 49 height 16
click at [319, 134] on input "True" at bounding box center [317, 135] width 5 height 4
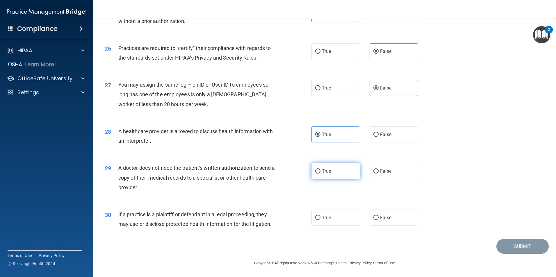
click at [319, 171] on label "True" at bounding box center [336, 171] width 49 height 16
click at [319, 171] on input "True" at bounding box center [317, 171] width 5 height 4
click at [326, 219] on span "True" at bounding box center [326, 218] width 9 height 6
click at [321, 219] on input "True" at bounding box center [317, 218] width 5 height 4
click at [529, 246] on button "Submit" at bounding box center [523, 246] width 52 height 15
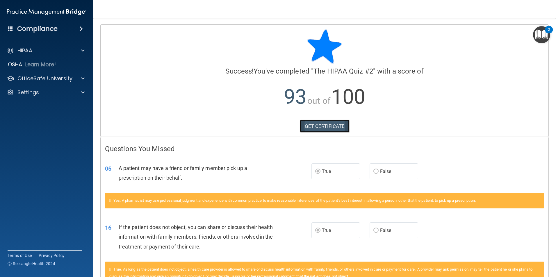
click at [329, 126] on link "GET CERTIFICATE" at bounding box center [325, 126] width 50 height 13
click at [255, 102] on p "93 out of 100" at bounding box center [324, 97] width 439 height 38
click at [85, 78] on div at bounding box center [82, 78] width 15 height 7
click at [64, 95] on div "HIPAA Training" at bounding box center [43, 93] width 79 height 6
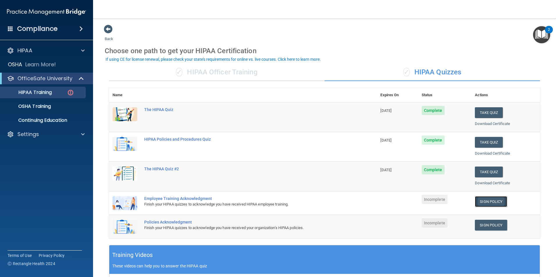
click at [483, 202] on link "Sign Policy" at bounding box center [491, 201] width 32 height 11
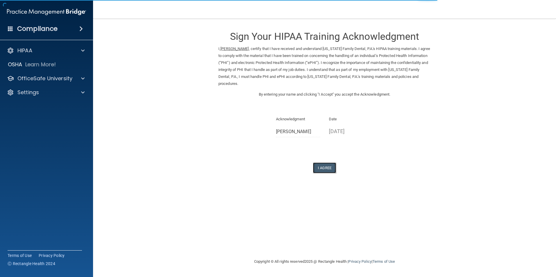
click at [320, 170] on button "I Agree" at bounding box center [324, 168] width 23 height 11
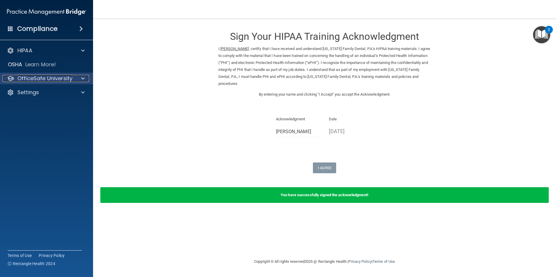
click at [84, 79] on span at bounding box center [82, 78] width 3 height 7
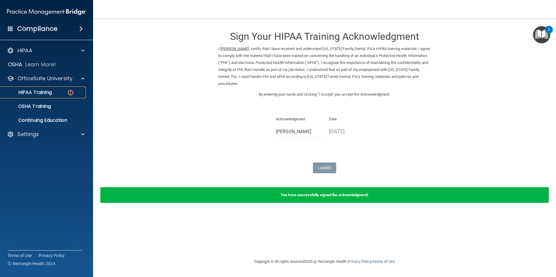
click at [67, 90] on img at bounding box center [70, 92] width 7 height 7
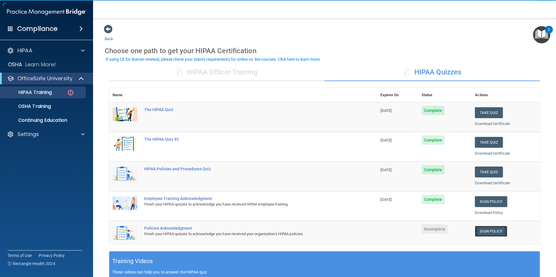
click at [489, 231] on link "Sign Policy" at bounding box center [491, 231] width 32 height 11
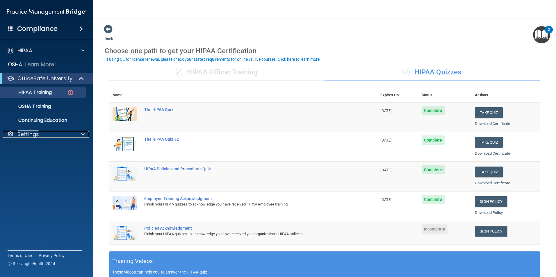
drag, startPoint x: 22, startPoint y: 134, endPoint x: 26, endPoint y: 142, distance: 9.2
click at [22, 134] on p "Settings" at bounding box center [28, 134] width 22 height 7
click at [31, 164] on p "Sign Out" at bounding box center [43, 162] width 79 height 6
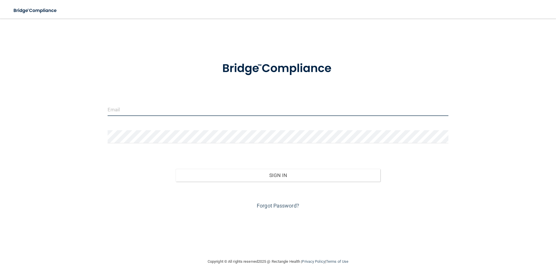
type input "[EMAIL_ADDRESS][DOMAIN_NAME]"
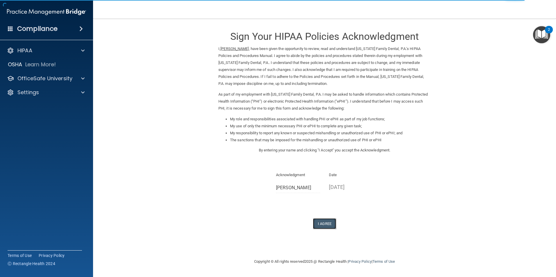
click at [329, 225] on button "I Agree" at bounding box center [324, 224] width 23 height 11
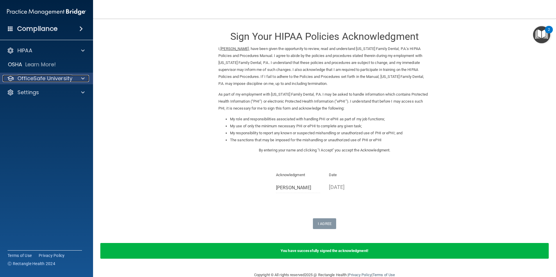
click at [81, 81] on div at bounding box center [82, 78] width 15 height 7
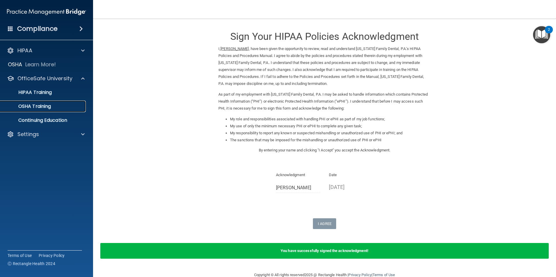
click at [33, 108] on p "OSHA Training" at bounding box center [27, 107] width 47 height 6
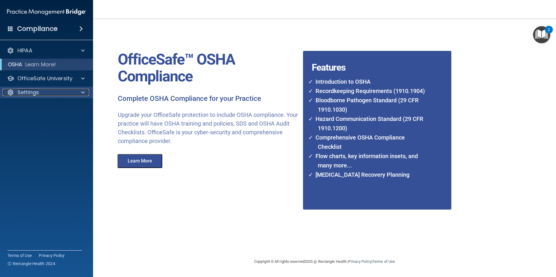
click at [51, 92] on div "Settings" at bounding box center [39, 92] width 72 height 7
click at [30, 121] on p "Sign Out" at bounding box center [43, 121] width 79 height 6
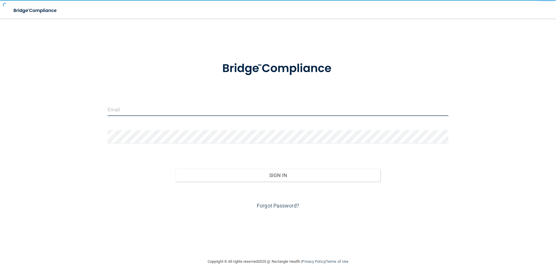
type input "[EMAIL_ADDRESS][DOMAIN_NAME]"
